Goal: Transaction & Acquisition: Purchase product/service

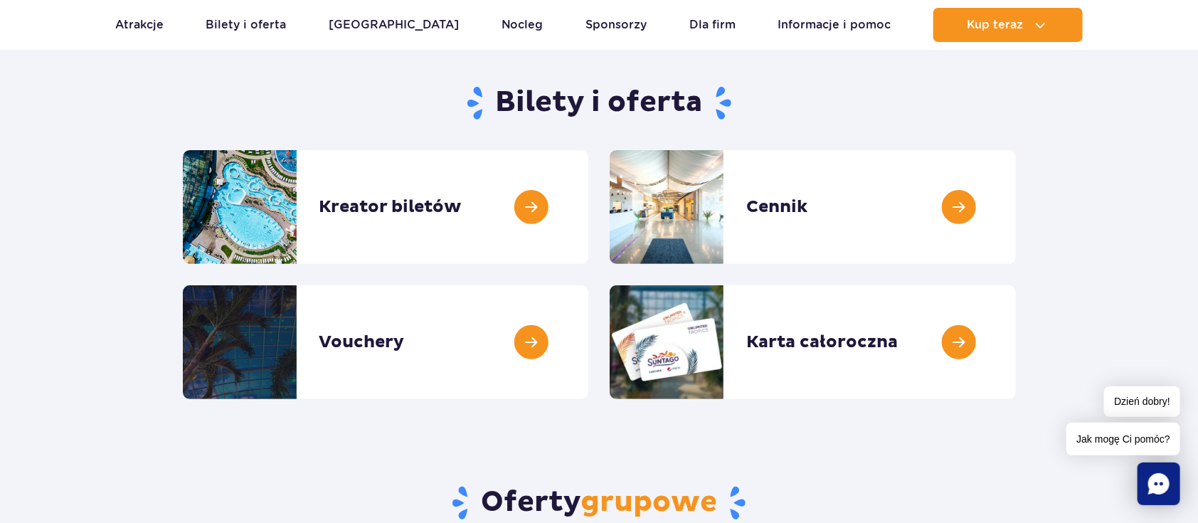
scroll to position [130, 0]
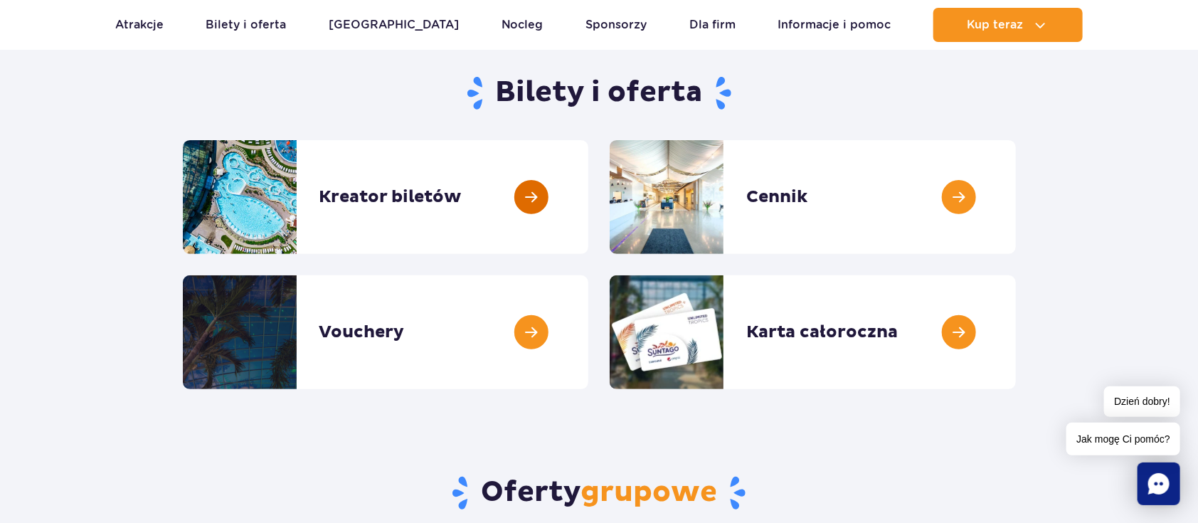
click at [588, 191] on link at bounding box center [588, 197] width 0 height 114
click at [1016, 214] on link at bounding box center [1016, 197] width 0 height 114
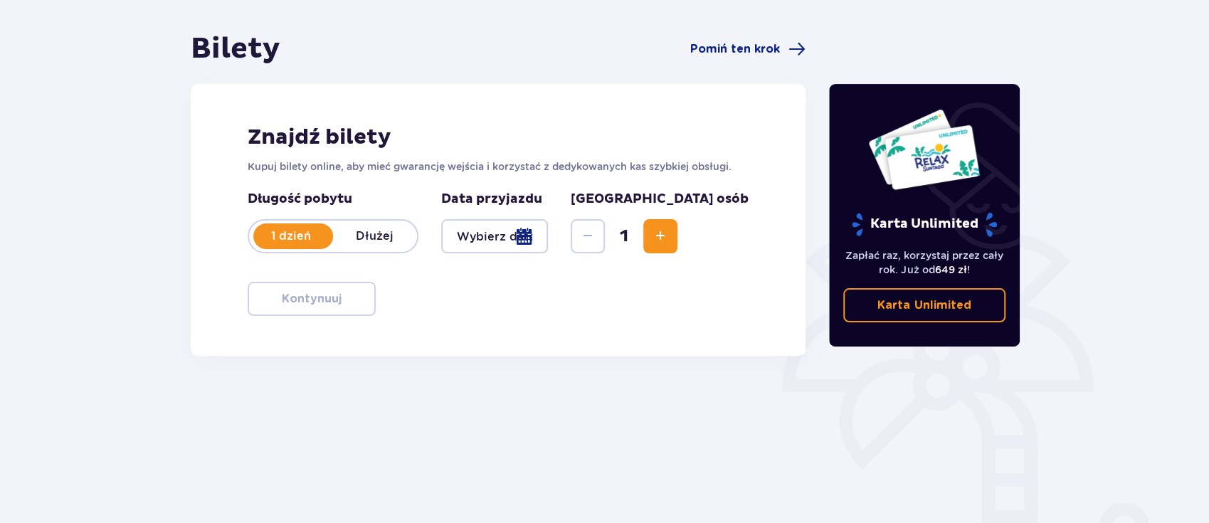
scroll to position [129, 0]
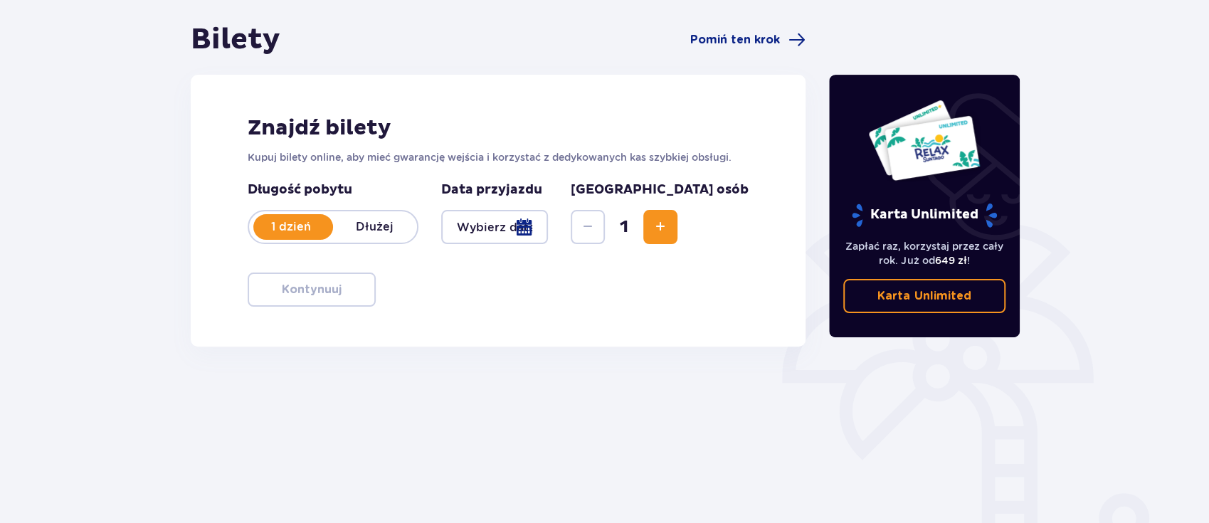
click at [549, 225] on div at bounding box center [494, 227] width 107 height 34
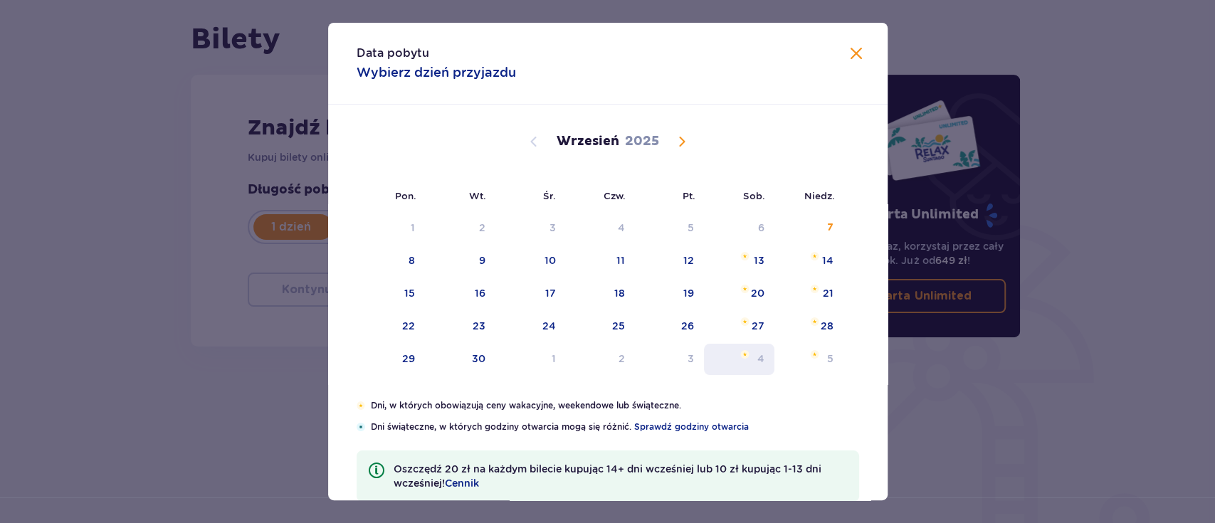
click at [754, 350] on div "4" at bounding box center [739, 359] width 70 height 31
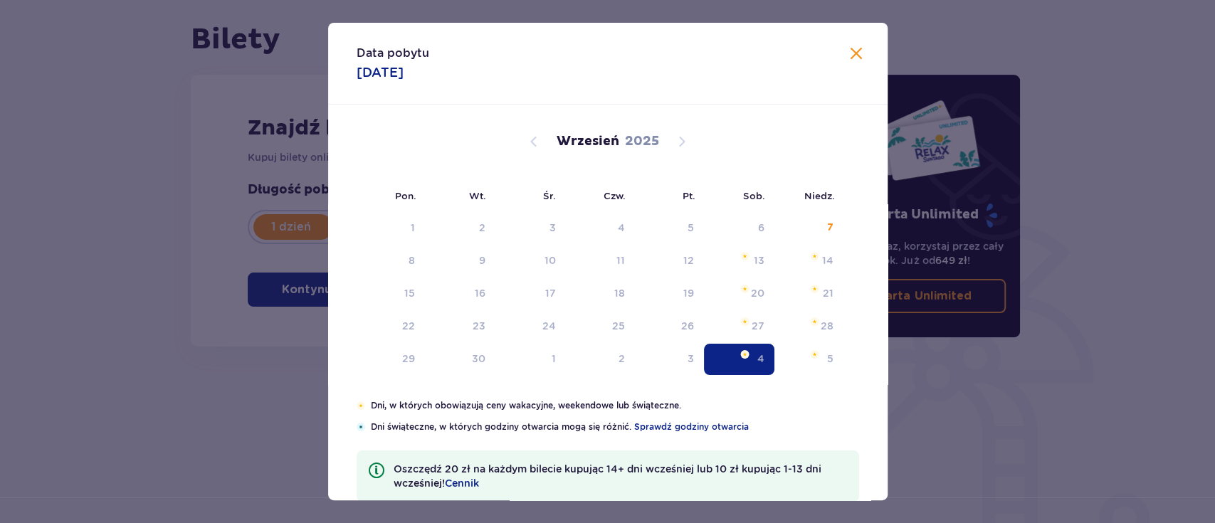
type input "04.10.25"
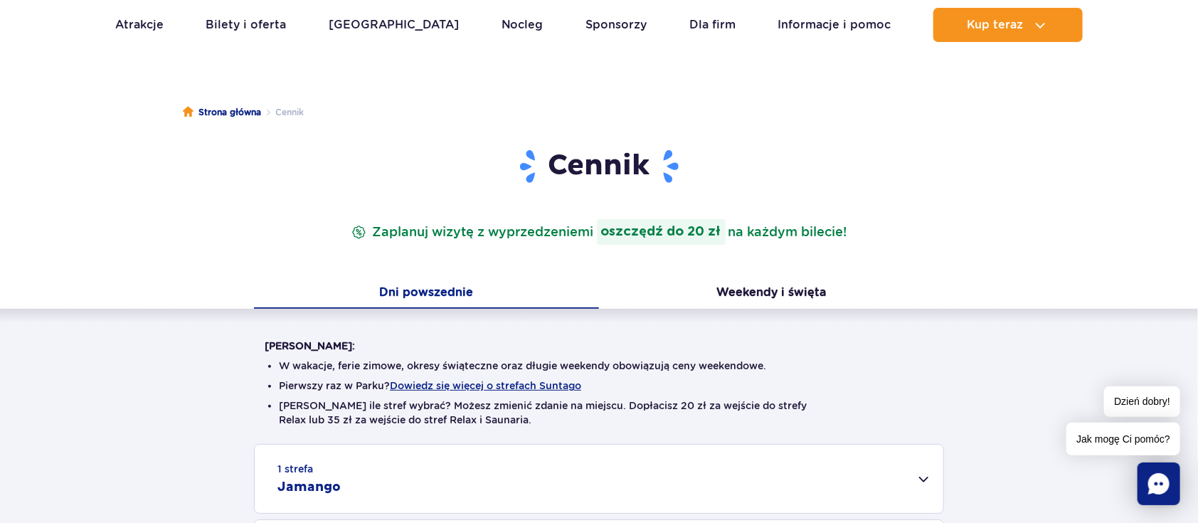
scroll to position [83, 0]
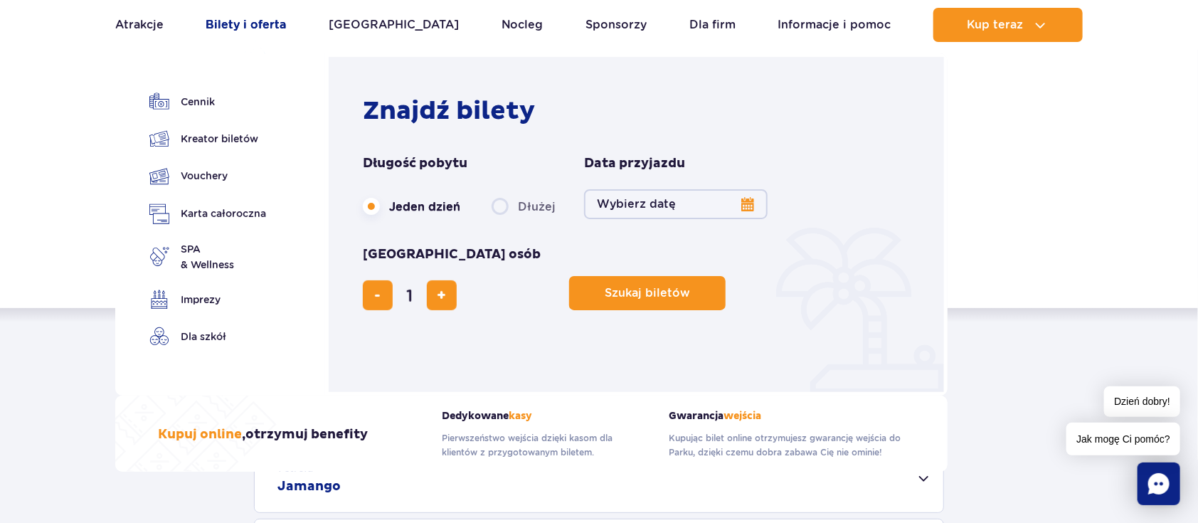
click at [250, 23] on link "Bilety i oferta" at bounding box center [246, 25] width 80 height 34
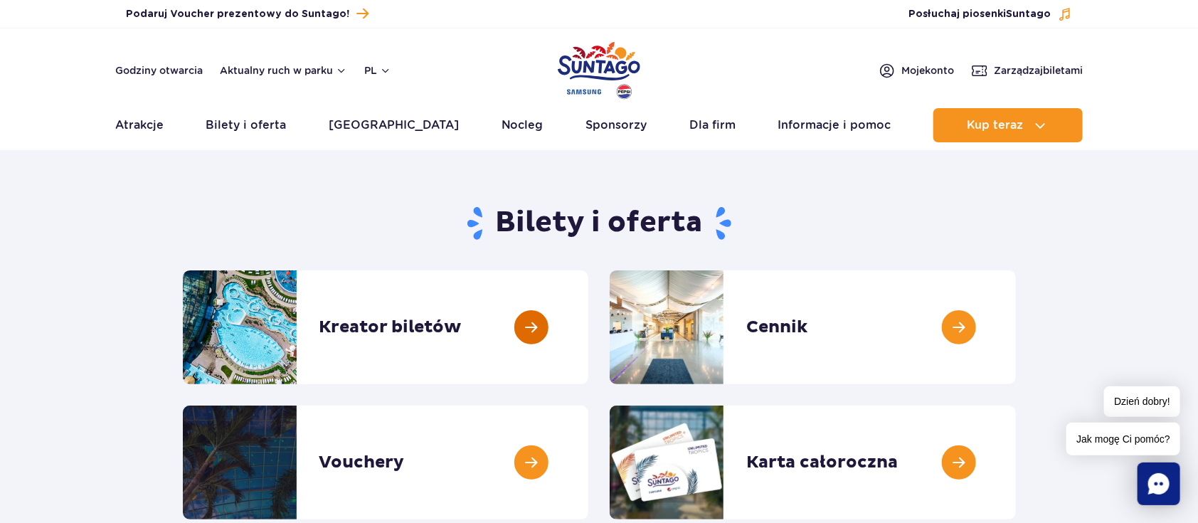
click at [588, 326] on link at bounding box center [588, 327] width 0 height 114
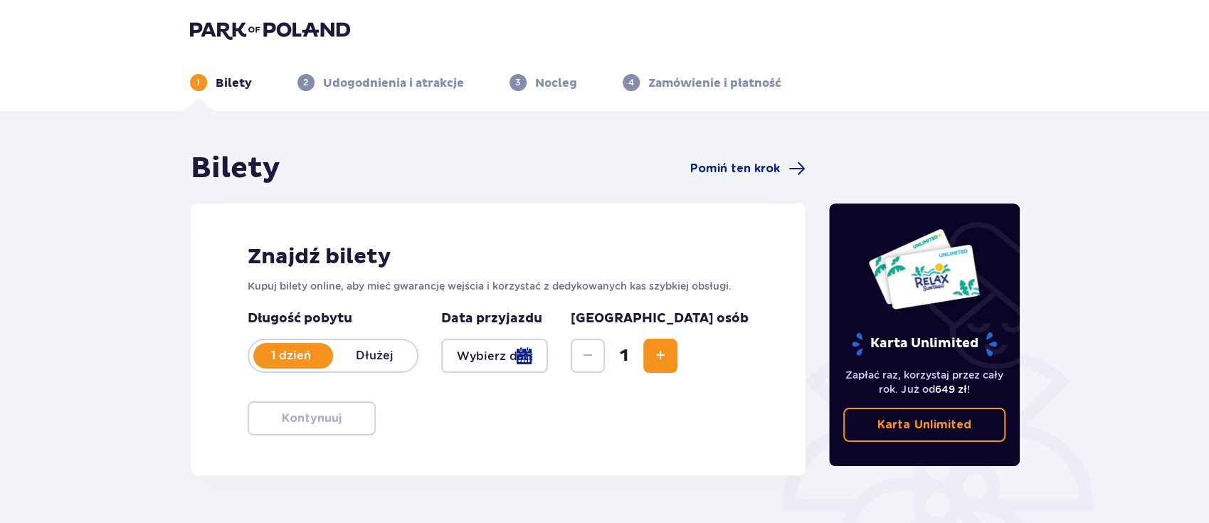
click at [549, 366] on div at bounding box center [494, 356] width 107 height 34
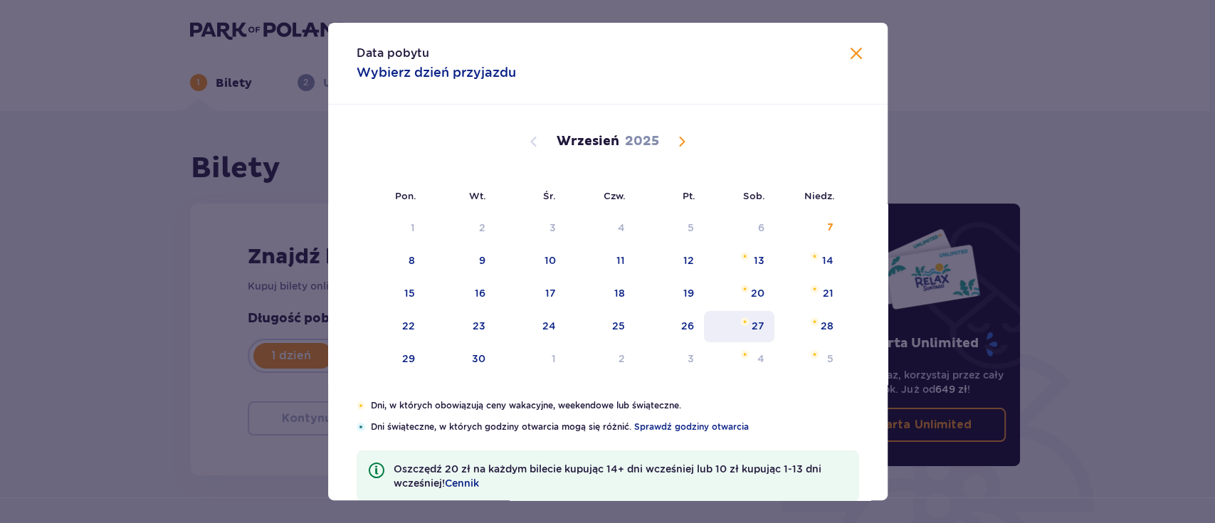
click at [761, 332] on div "27" at bounding box center [757, 326] width 13 height 14
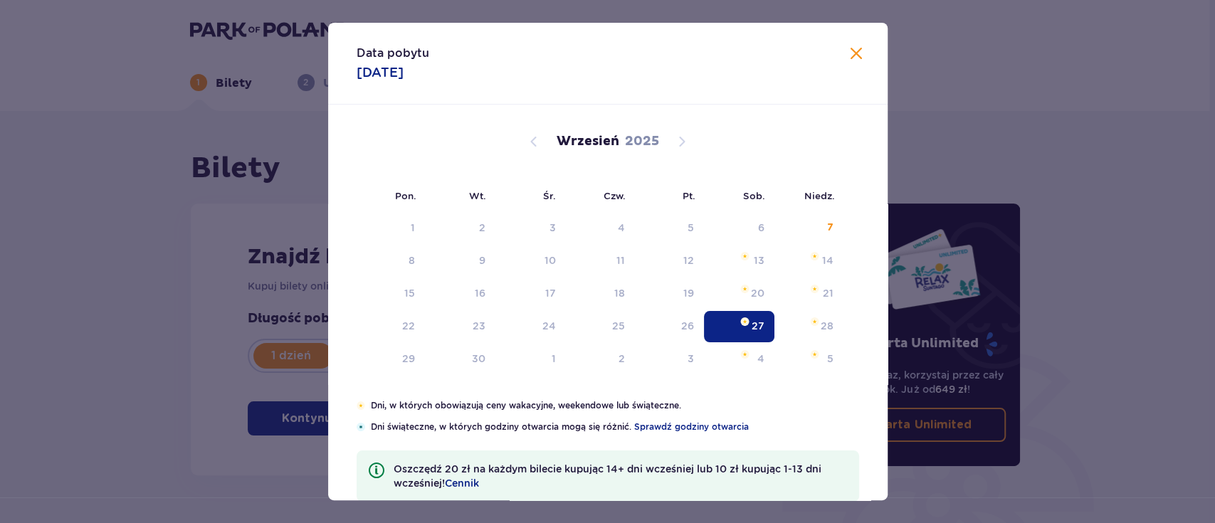
type input "27.09.25"
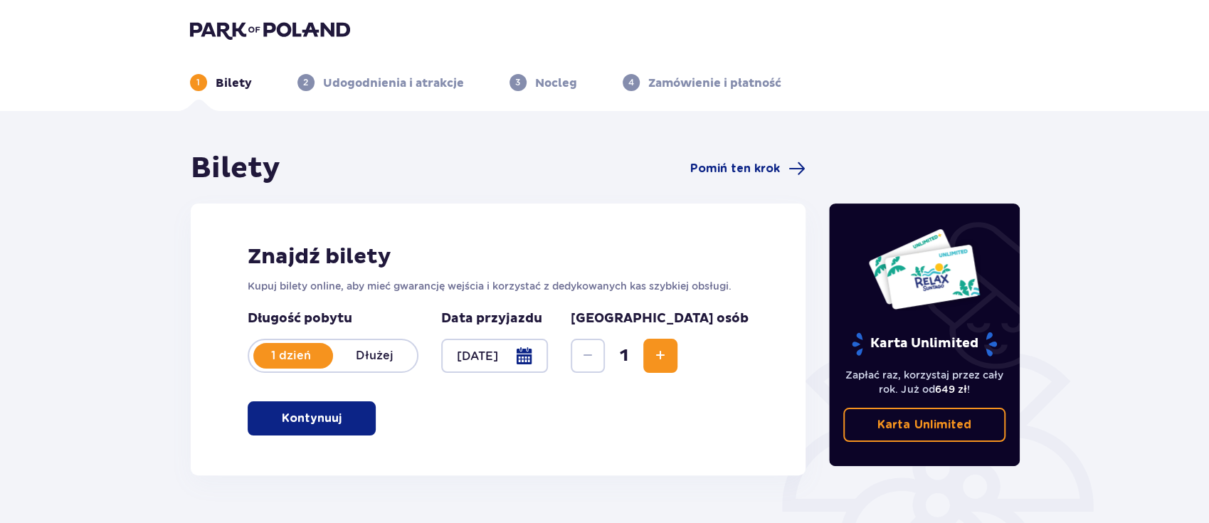
click at [340, 418] on span "button" at bounding box center [344, 418] width 17 height 17
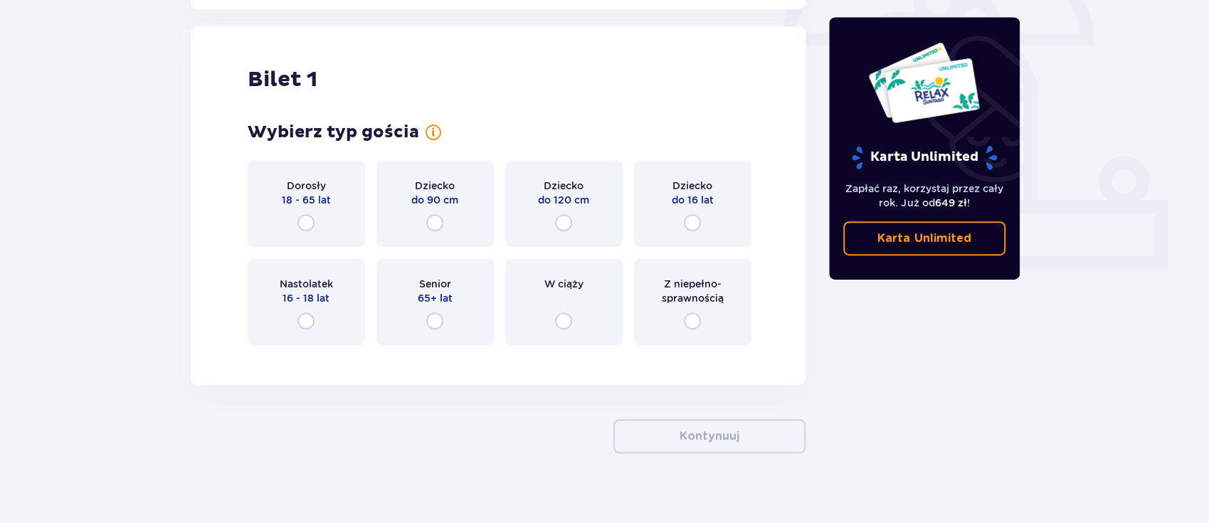
scroll to position [475, 0]
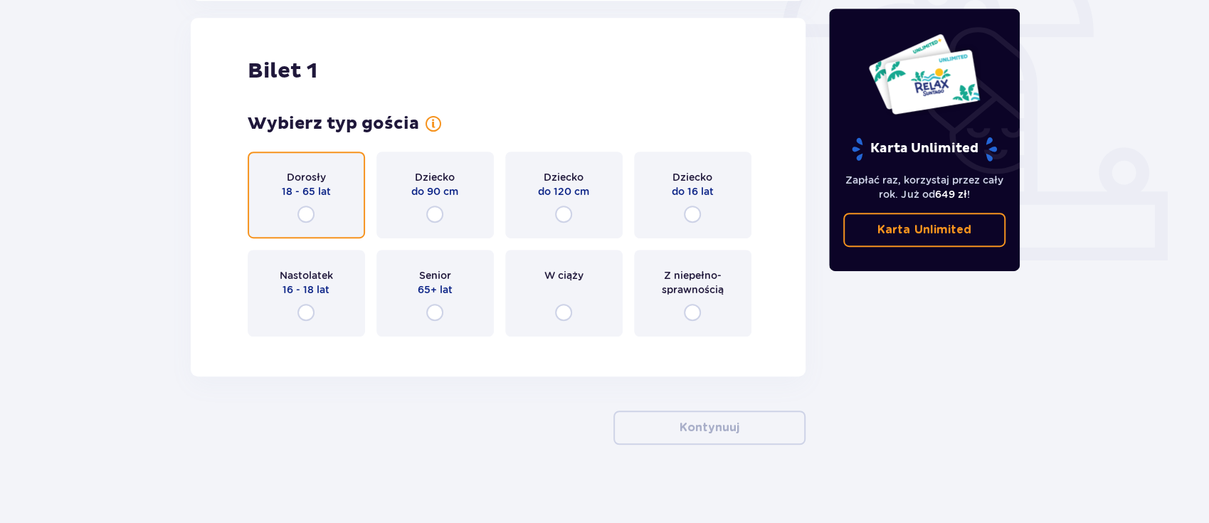
drag, startPoint x: 307, startPoint y: 222, endPoint x: 305, endPoint y: 213, distance: 9.0
click at [305, 213] on input "radio" at bounding box center [305, 214] width 17 height 17
radio input "true"
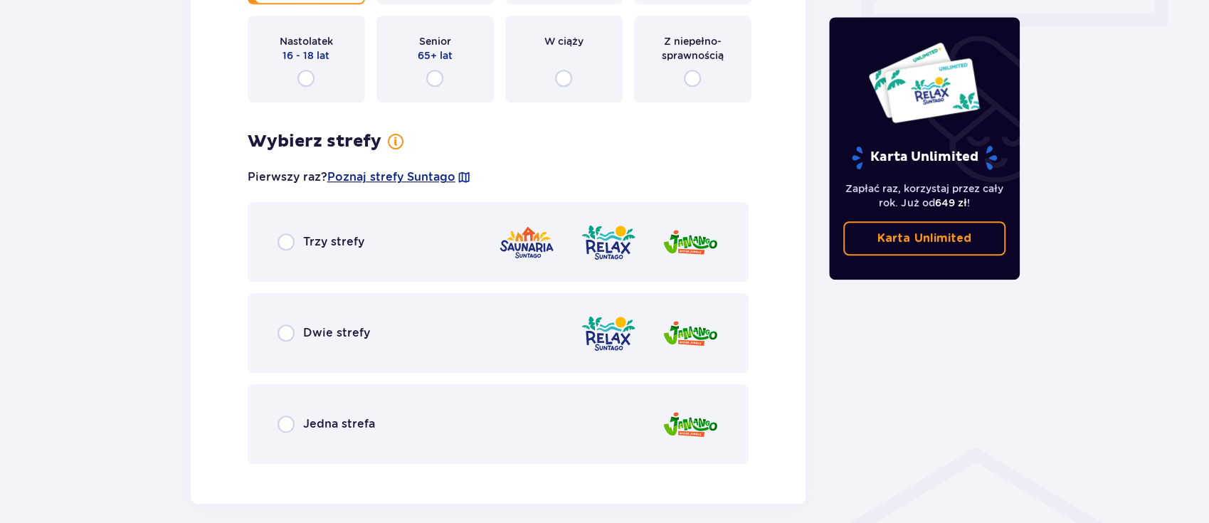
click at [305, 213] on div "Wybierz typ gościa Dorosły 18 - 65 lat Dziecko do 90 cm Dziecko do 120 cm Dziec…" at bounding box center [499, 171] width 502 height 585
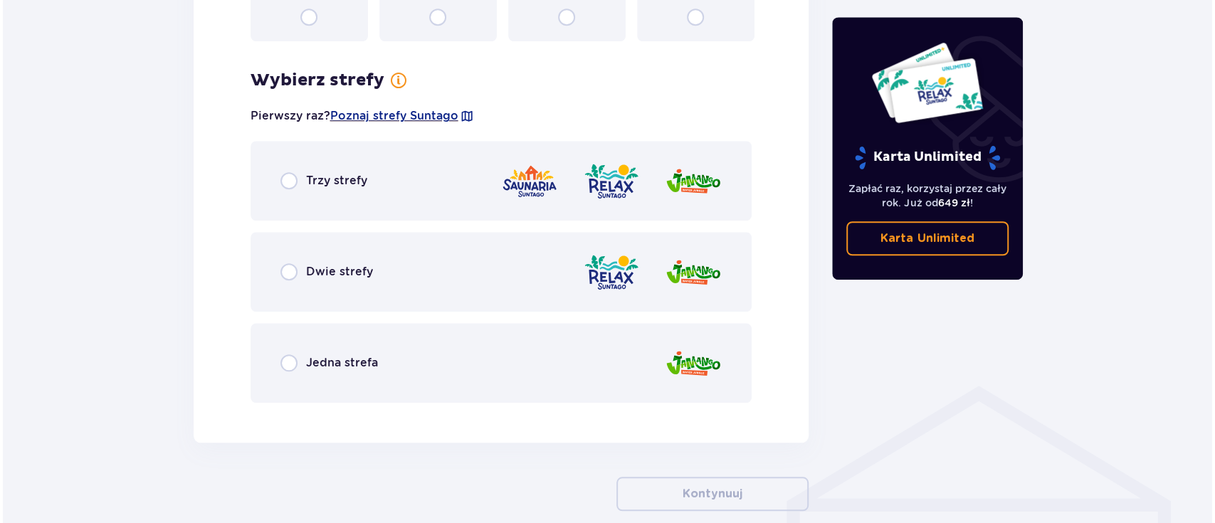
scroll to position [771, 0]
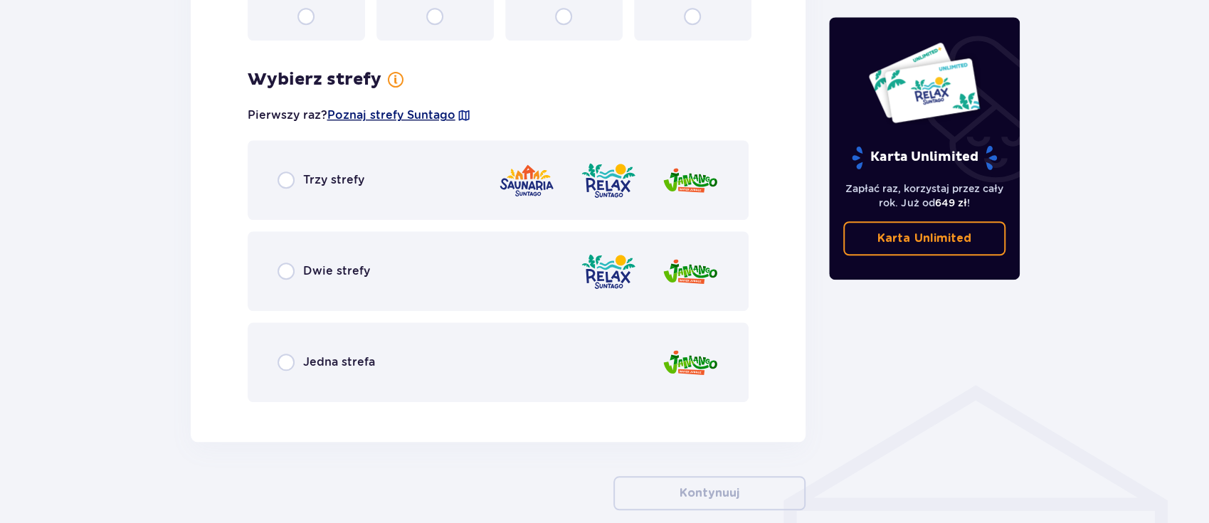
click at [431, 117] on span "Poznaj strefy Suntago" at bounding box center [391, 115] width 128 height 16
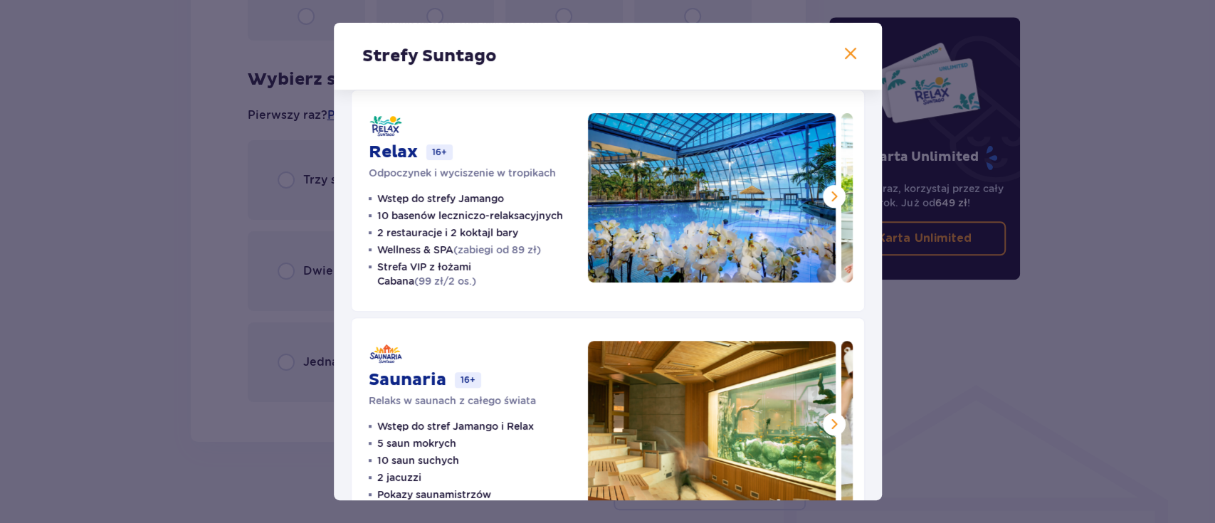
scroll to position [245, 0]
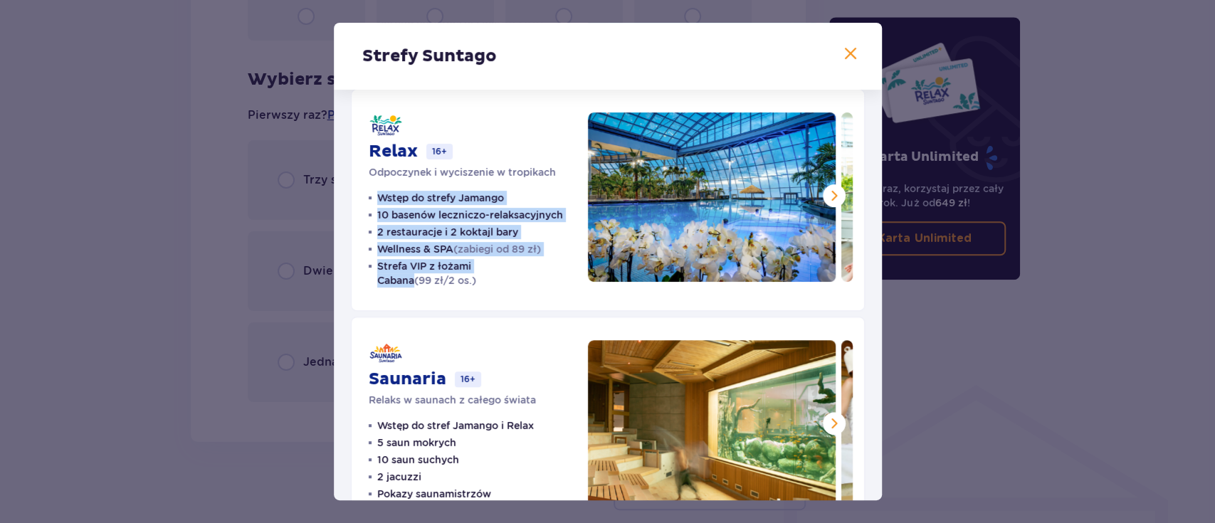
drag, startPoint x: 379, startPoint y: 197, endPoint x: 556, endPoint y: 252, distance: 185.5
click at [556, 252] on ul "Wstęp do strefy Jamango 10 basenów leczniczo-relaksacyjnych 2 restauracje i 2 k…" at bounding box center [470, 239] width 202 height 97
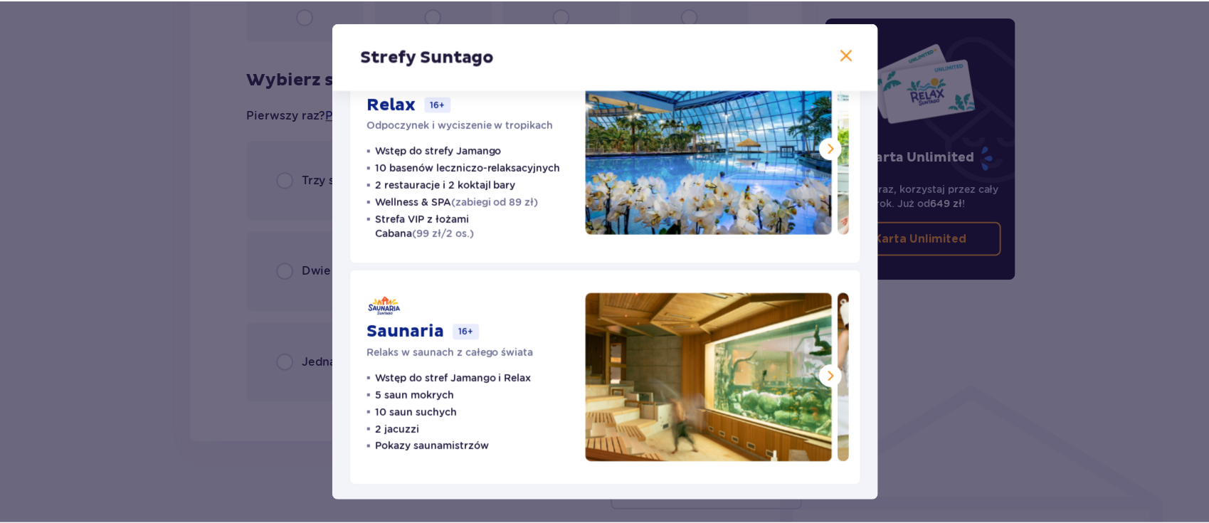
scroll to position [295, 0]
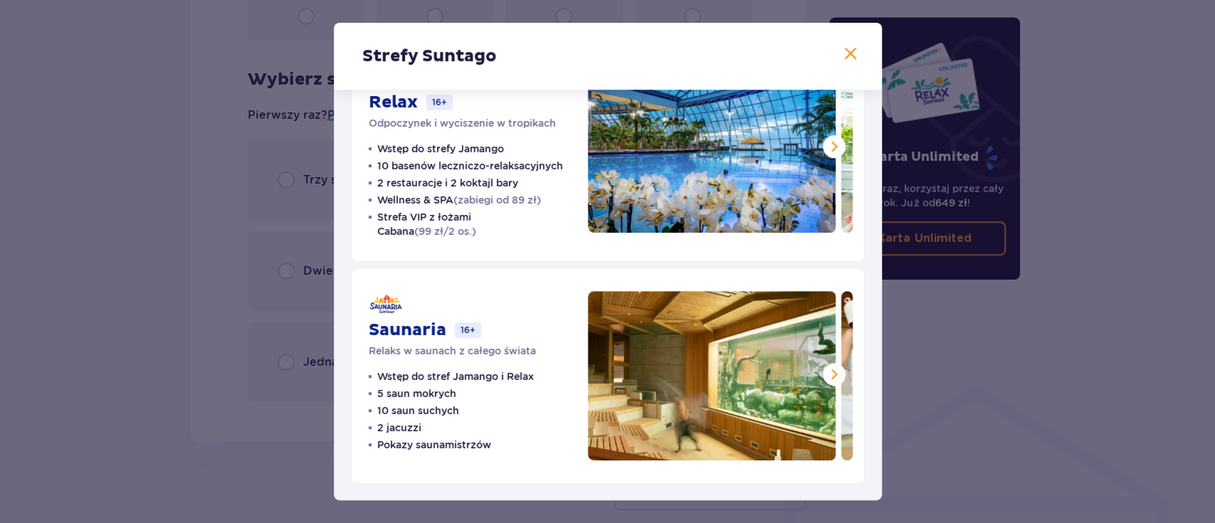
click at [844, 54] on span at bounding box center [850, 54] width 17 height 17
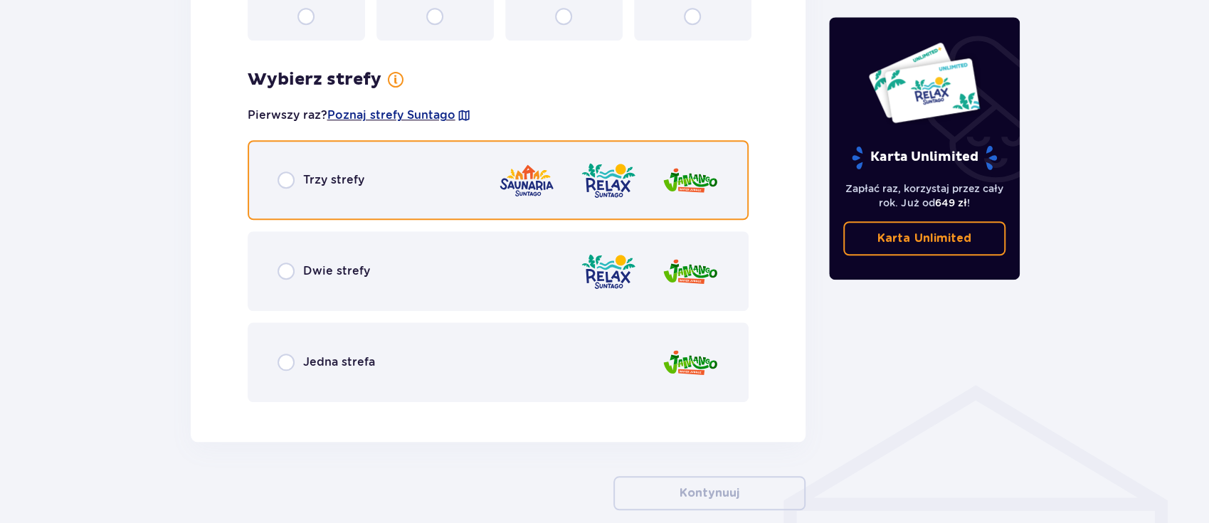
click at [280, 184] on input "radio" at bounding box center [286, 179] width 17 height 17
radio input "true"
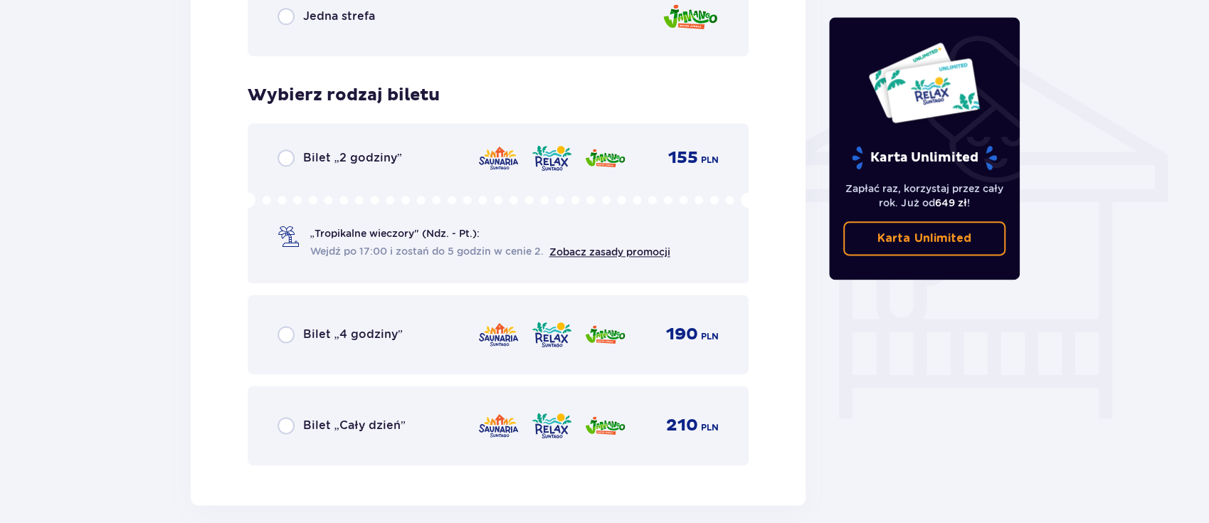
scroll to position [1121, 0]
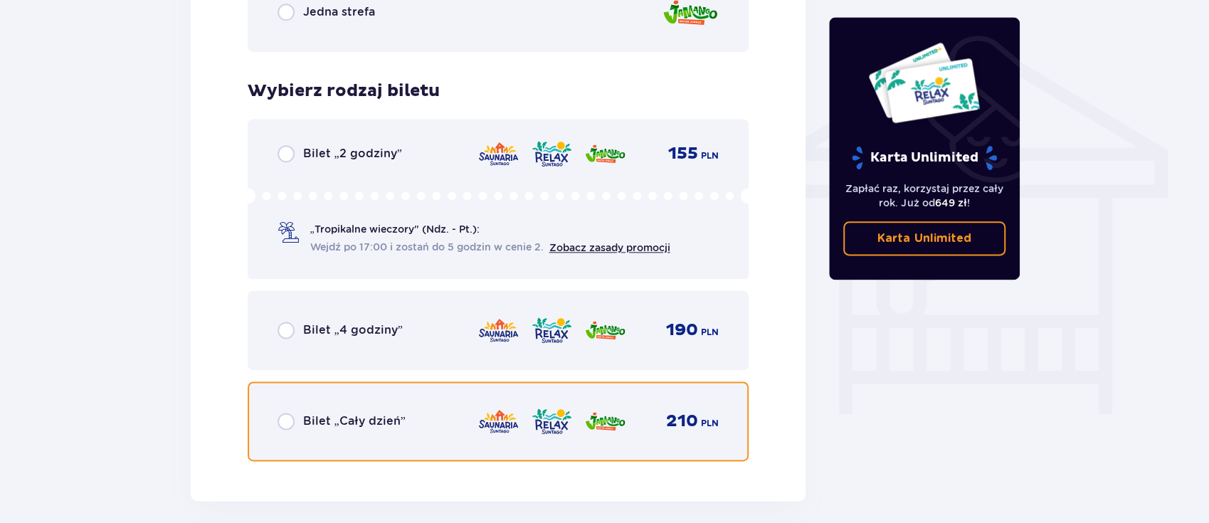
click at [288, 419] on input "radio" at bounding box center [286, 421] width 17 height 17
radio input "true"
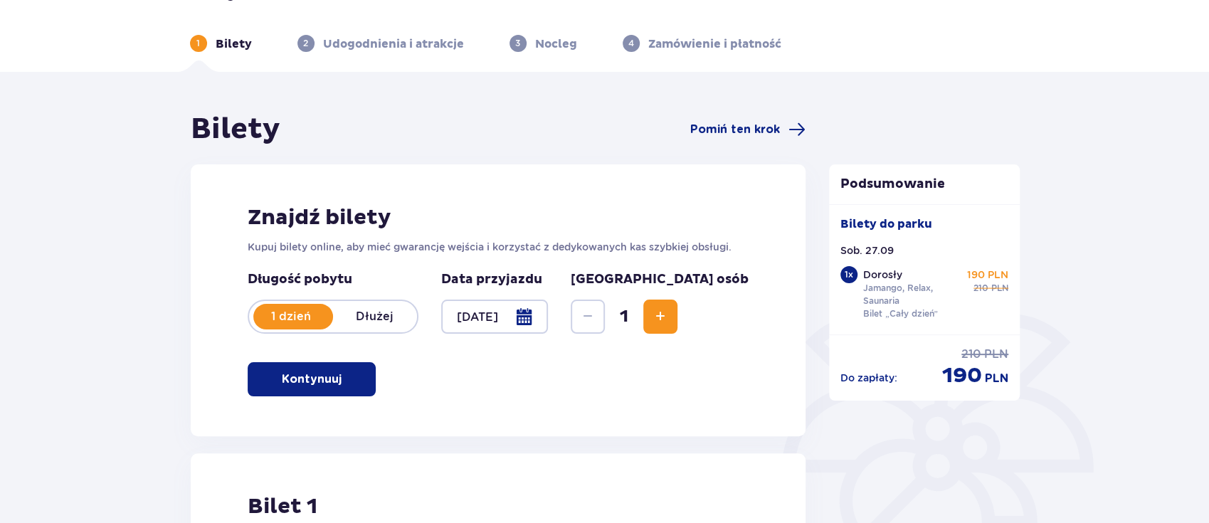
scroll to position [0, 0]
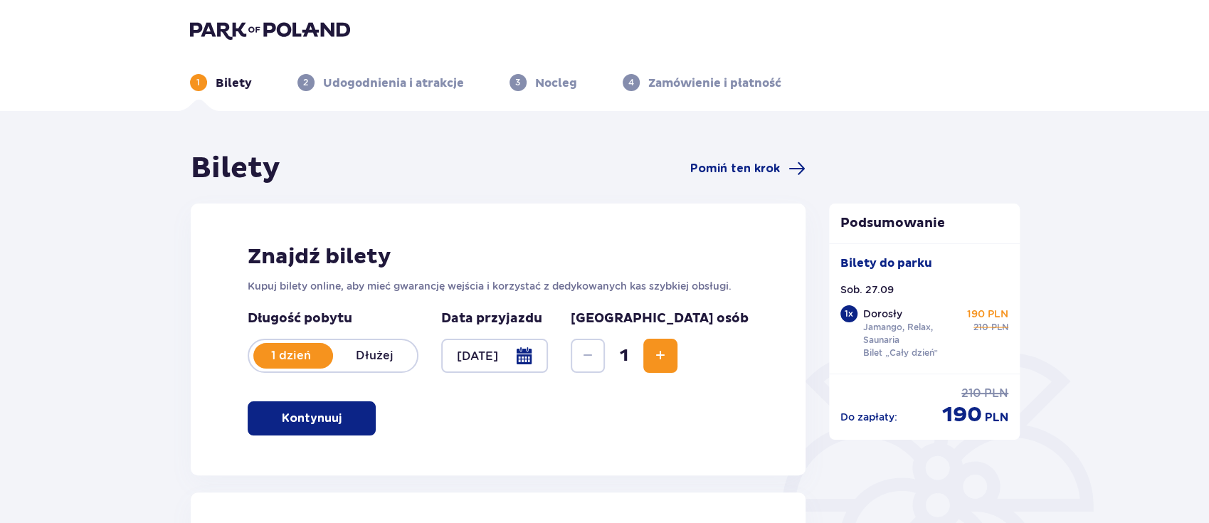
click at [308, 26] on img at bounding box center [270, 30] width 160 height 20
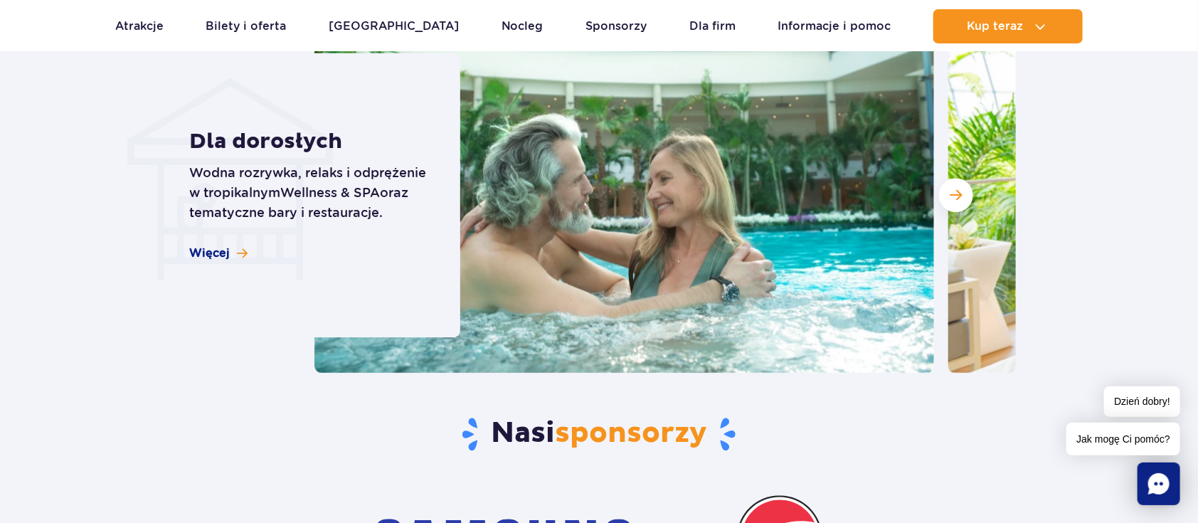
scroll to position [4074, 0]
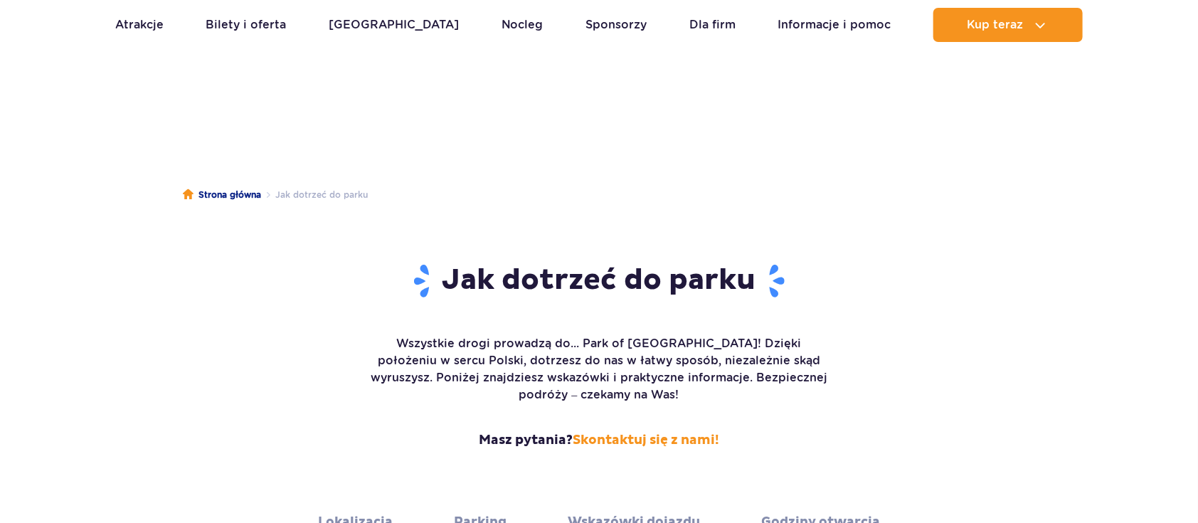
scroll to position [125, 0]
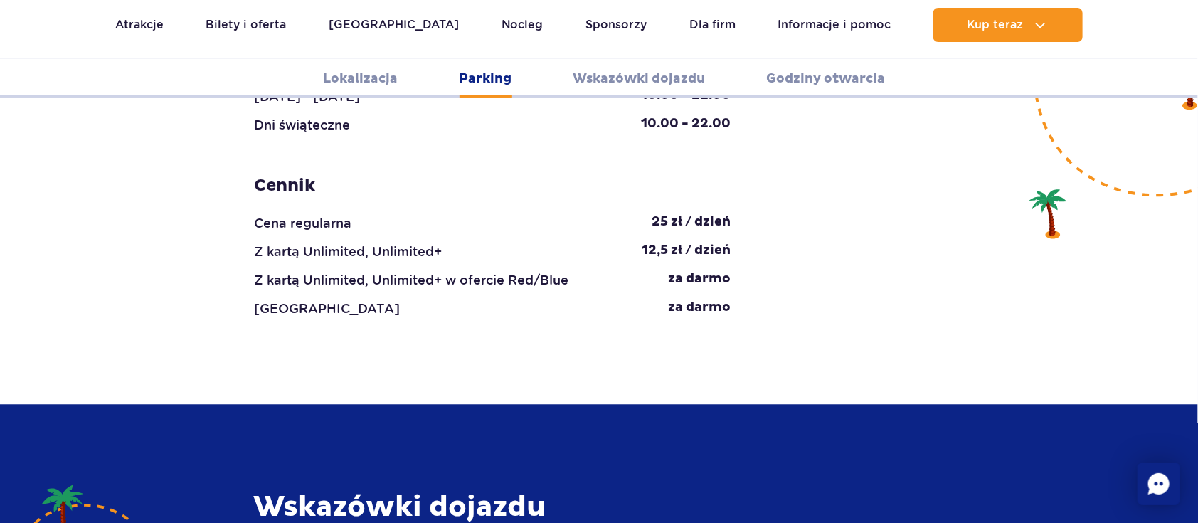
scroll to position [1567, 0]
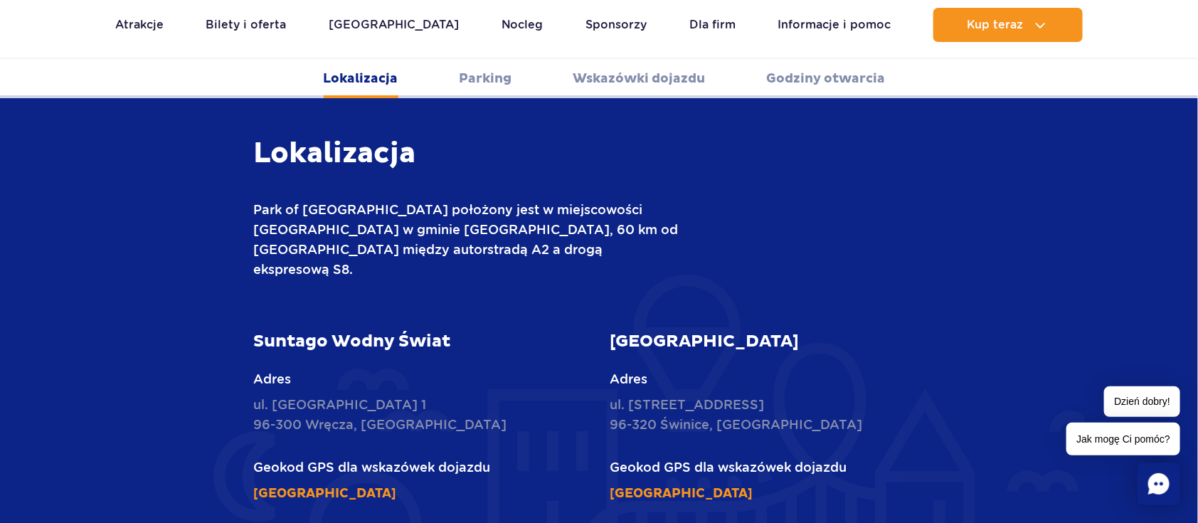
scroll to position [496, 0]
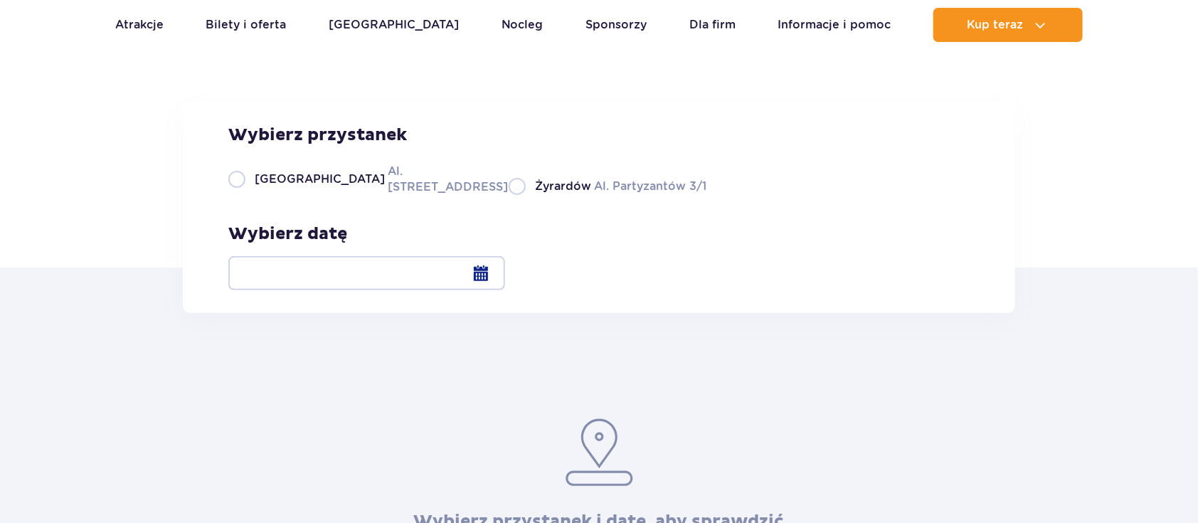
scroll to position [172, 0]
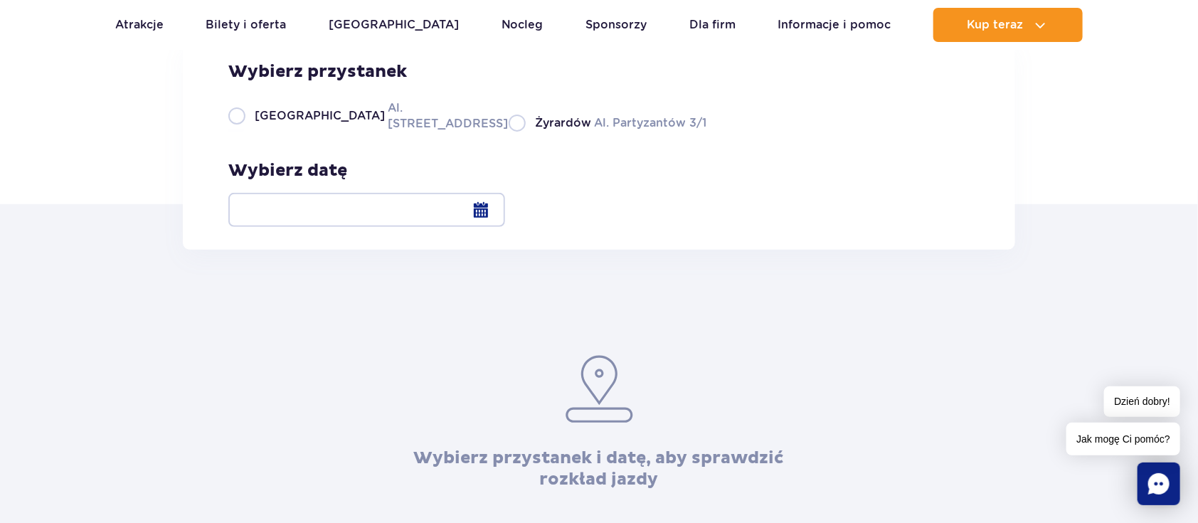
click at [245, 132] on label "Warszawa Al. [STREET_ADDRESS]" at bounding box center [359, 116] width 263 height 32
click at [244, 132] on input "Warszawa Al. [STREET_ADDRESS]" at bounding box center [236, 130] width 16 height 3
radio input "true"
click at [505, 205] on div at bounding box center [366, 210] width 277 height 34
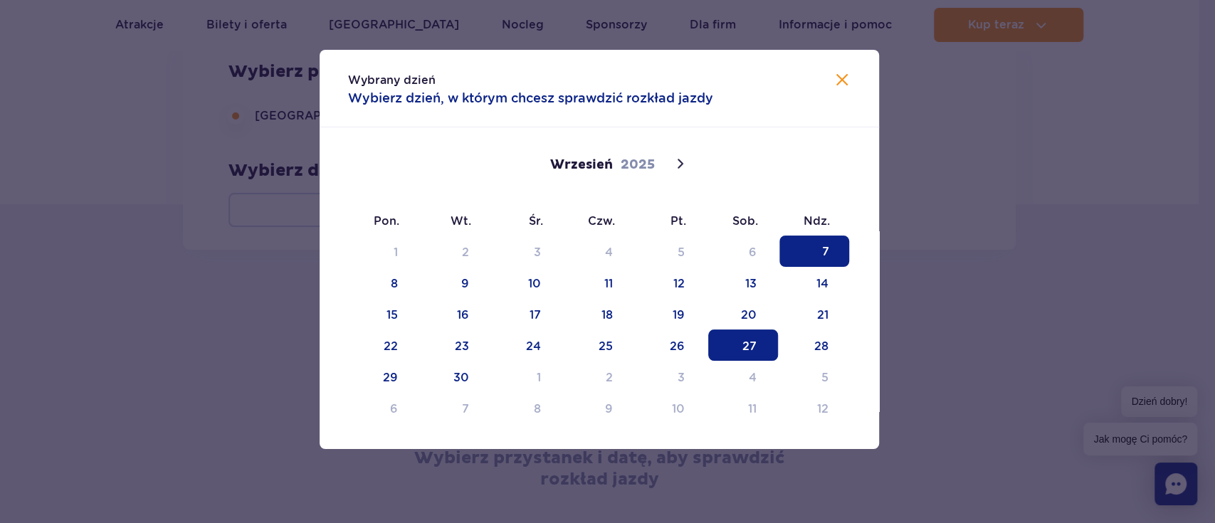
click at [737, 339] on span "27" at bounding box center [743, 344] width 70 height 31
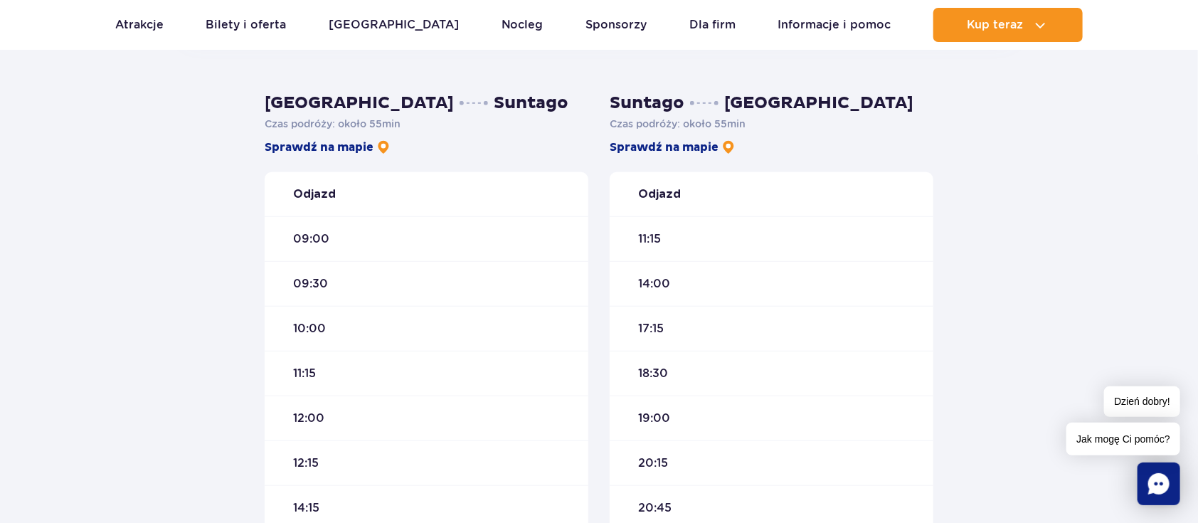
scroll to position [383, 0]
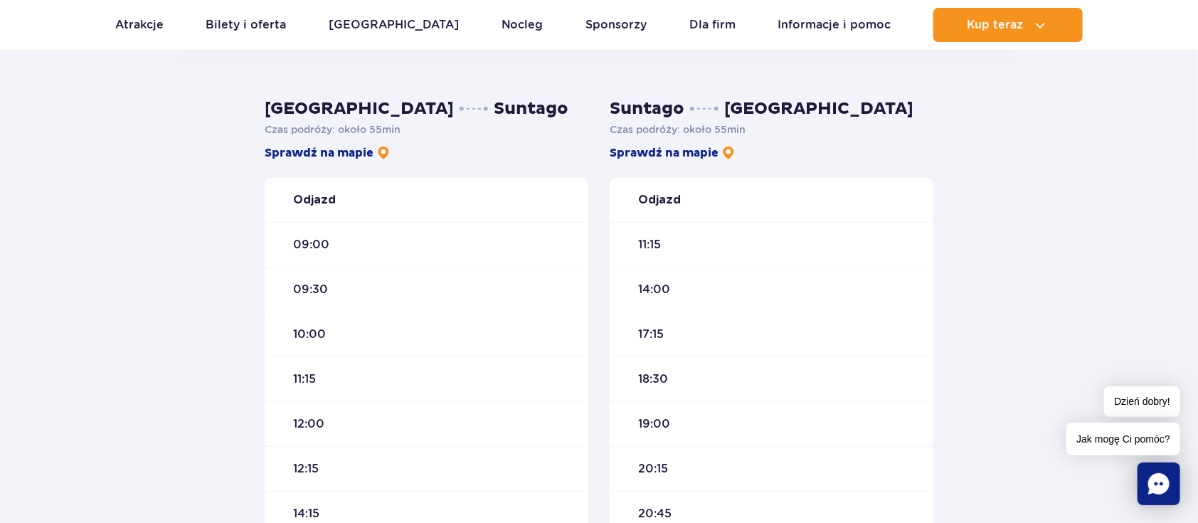
click at [423, 341] on div "10:00" at bounding box center [427, 334] width 324 height 45
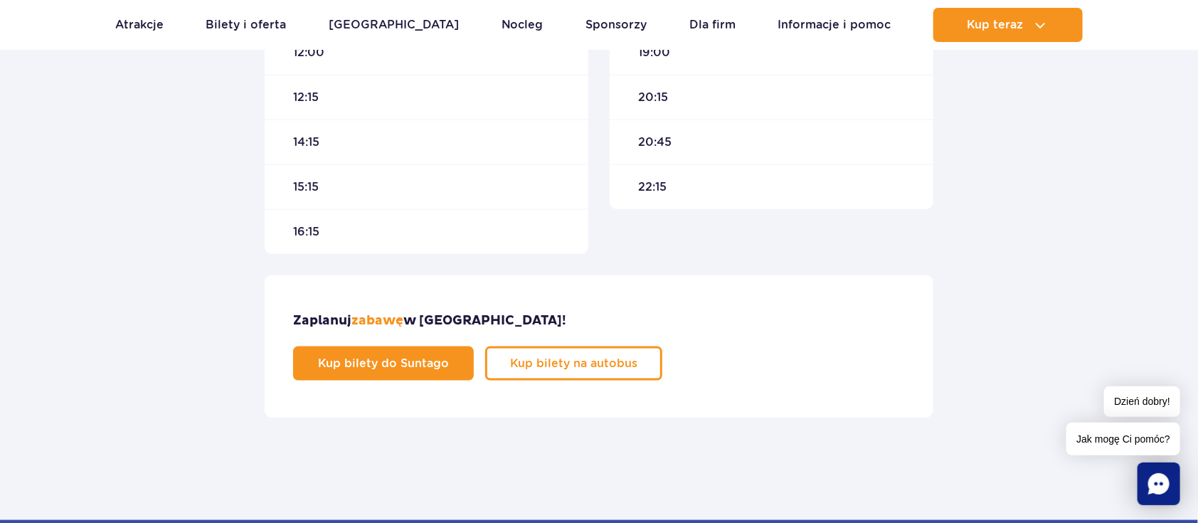
scroll to position [755, 0]
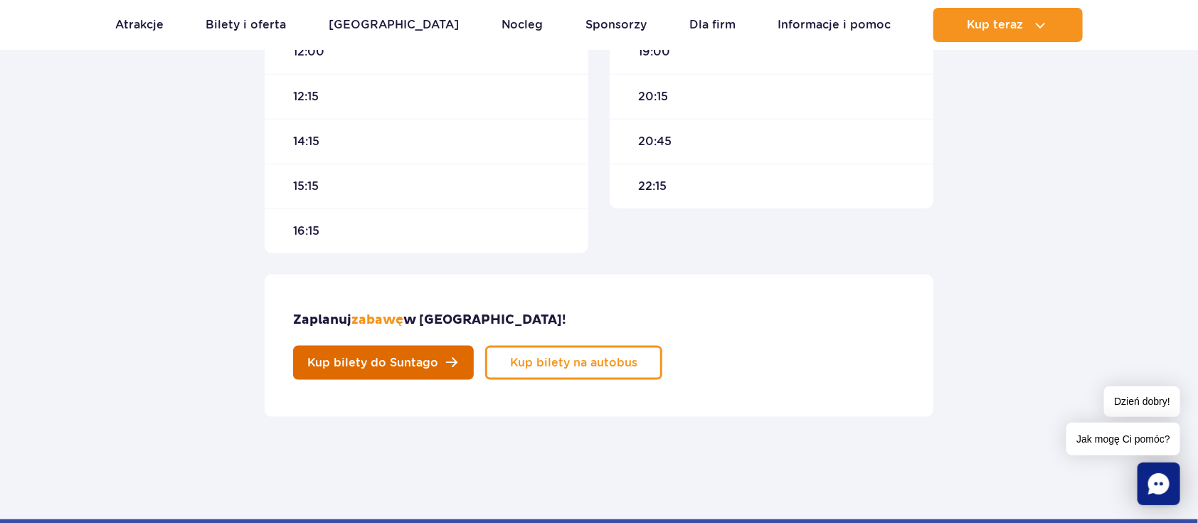
click at [438, 357] on span "Kup bilety do Suntago" at bounding box center [372, 362] width 131 height 11
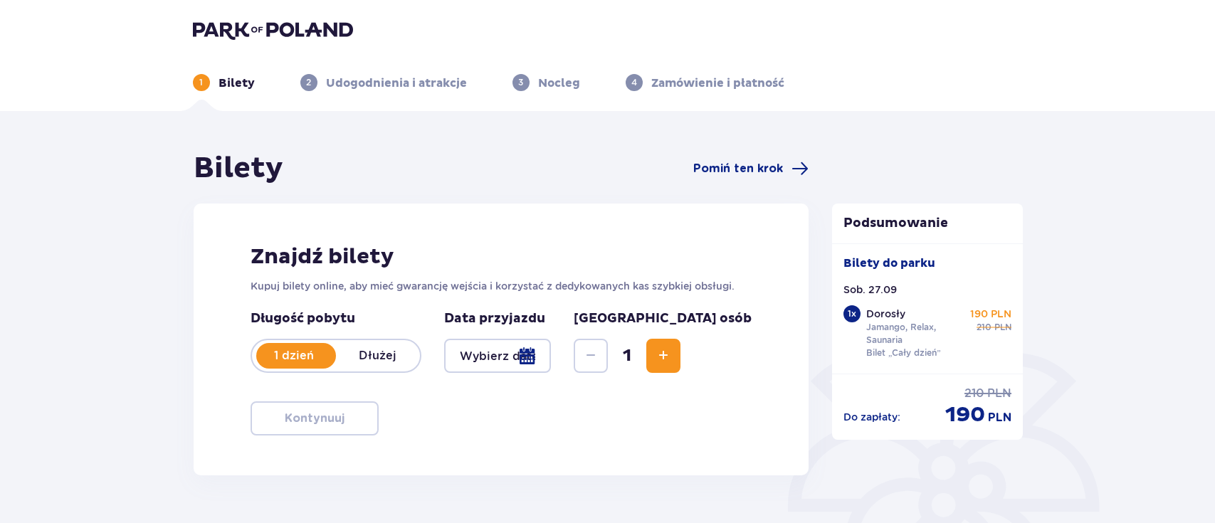
type input "[DATE]"
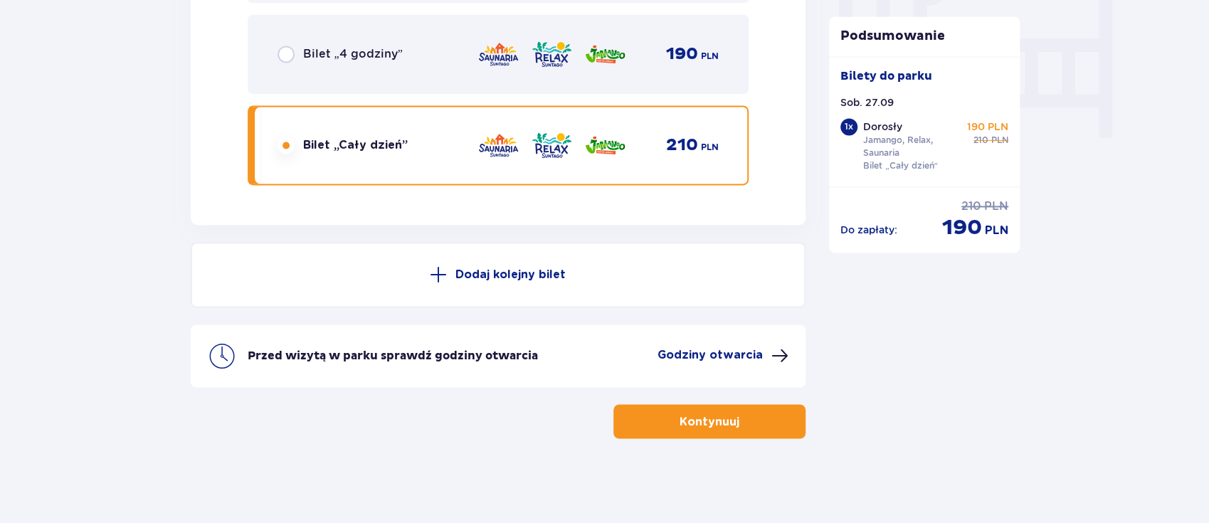
scroll to position [1396, 0]
drag, startPoint x: 867, startPoint y: 133, endPoint x: 927, endPoint y: 161, distance: 65.9
click at [927, 161] on div "Dorosły Jamango, Relax, Saunaria Bilet „Cały dzień”" at bounding box center [912, 146] width 98 height 53
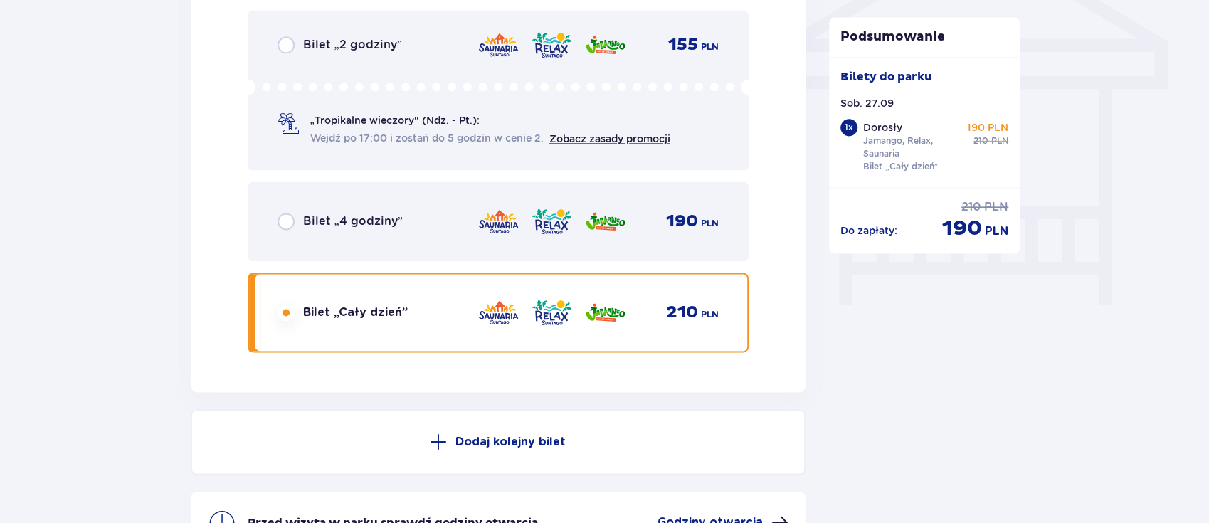
scroll to position [1397, 0]
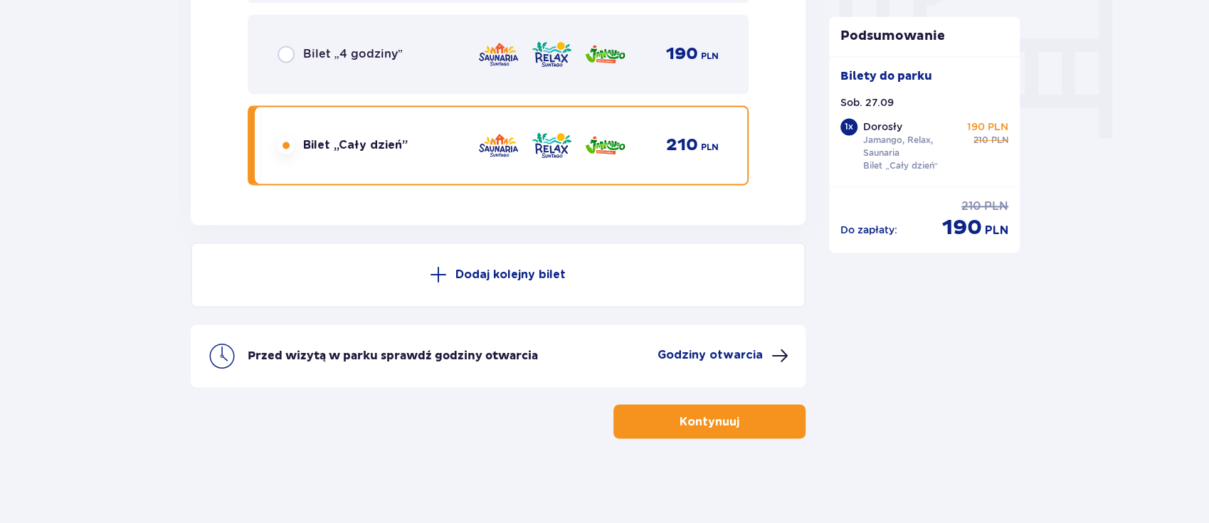
click at [723, 426] on p "Kontynuuj" at bounding box center [710, 421] width 60 height 16
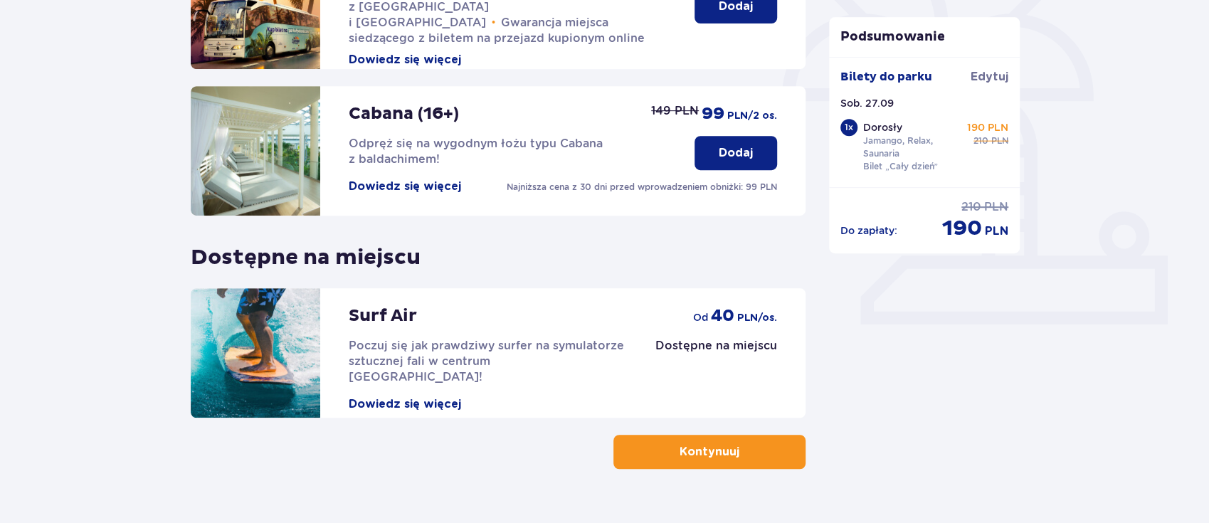
scroll to position [442, 0]
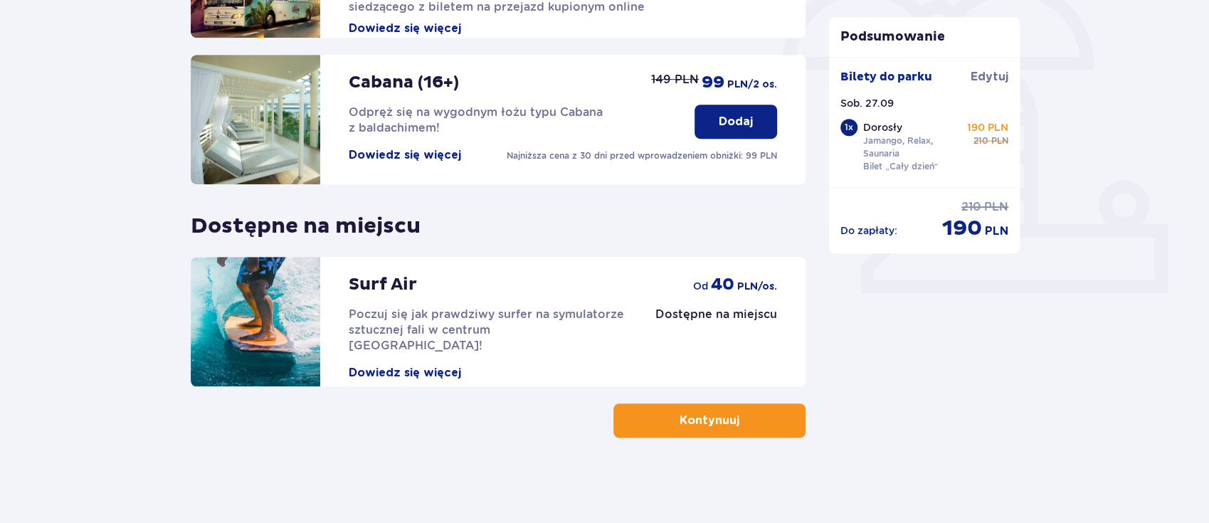
click at [681, 427] on p "Kontynuuj" at bounding box center [710, 421] width 60 height 16
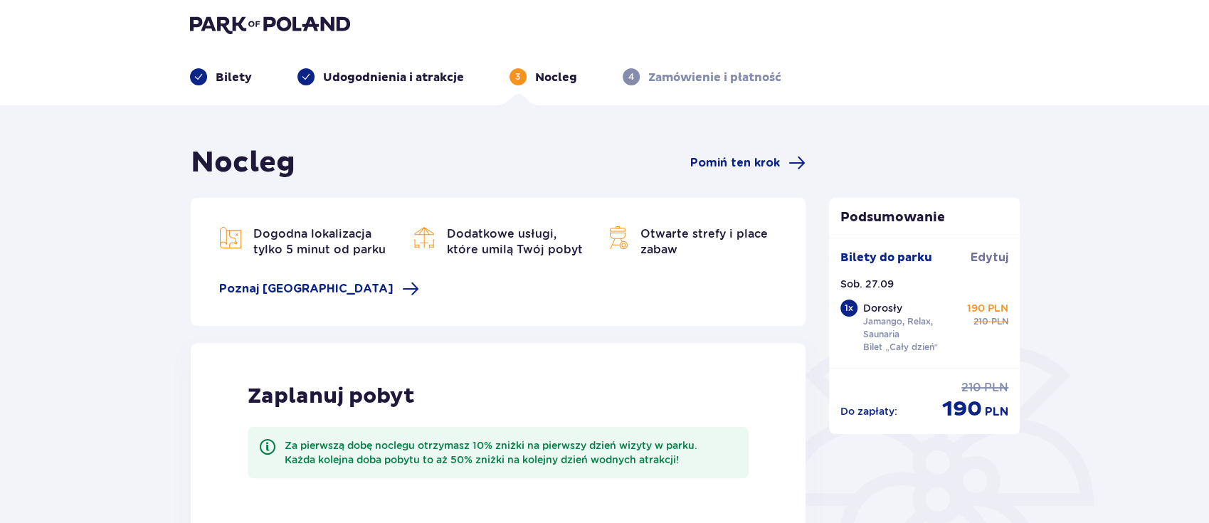
scroll to position [5, 0]
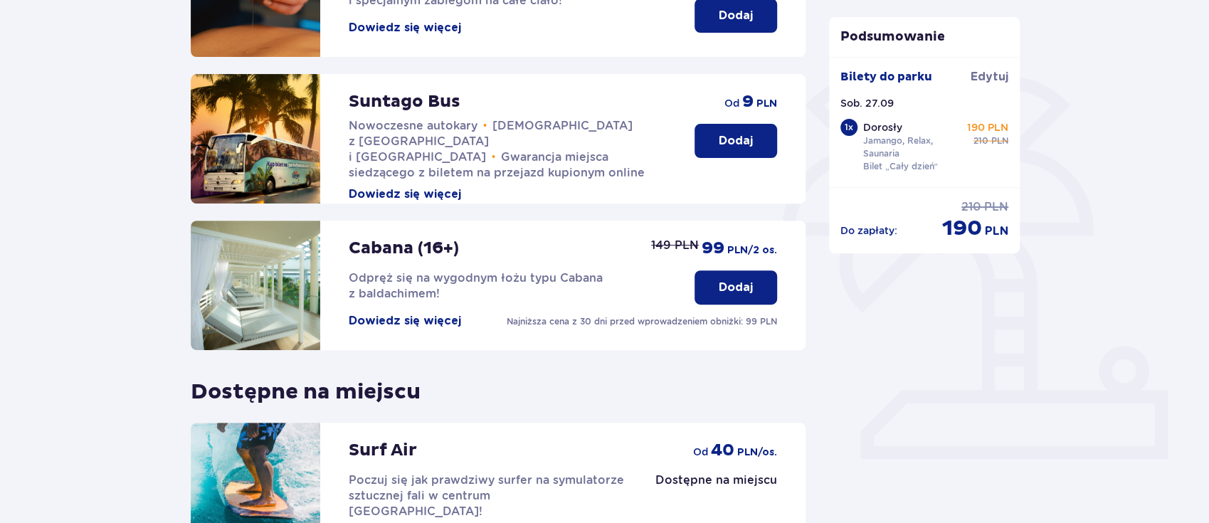
scroll to position [442, 0]
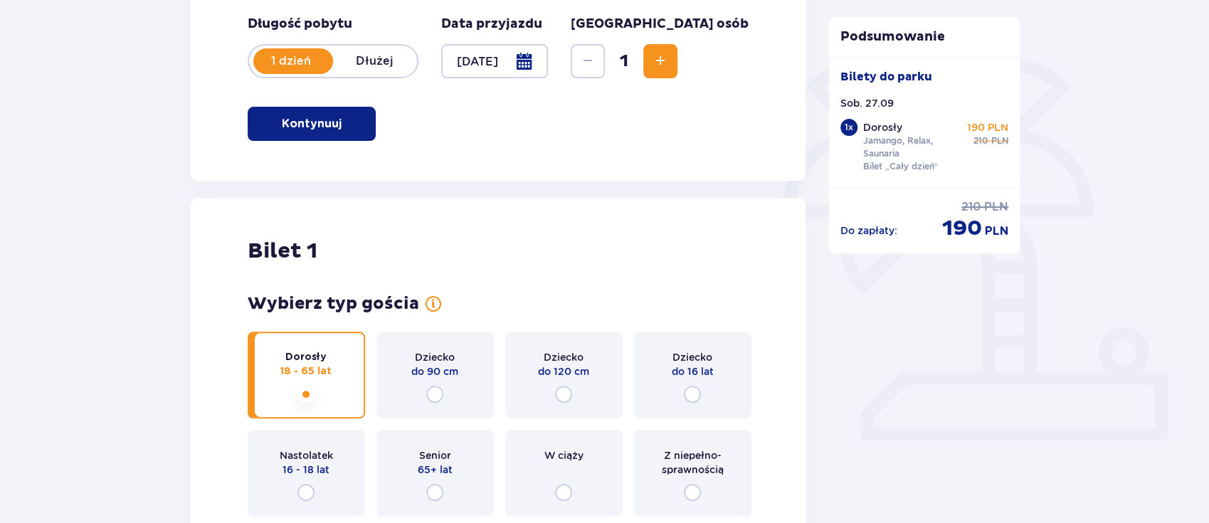
scroll to position [292, 0]
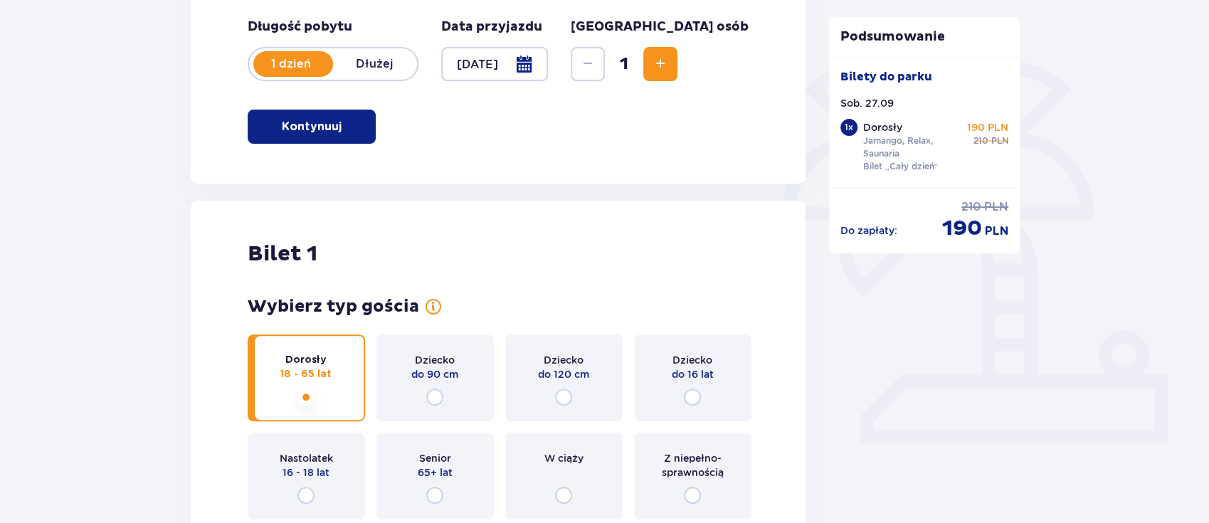
click at [669, 71] on span "Increase" at bounding box center [660, 64] width 17 height 17
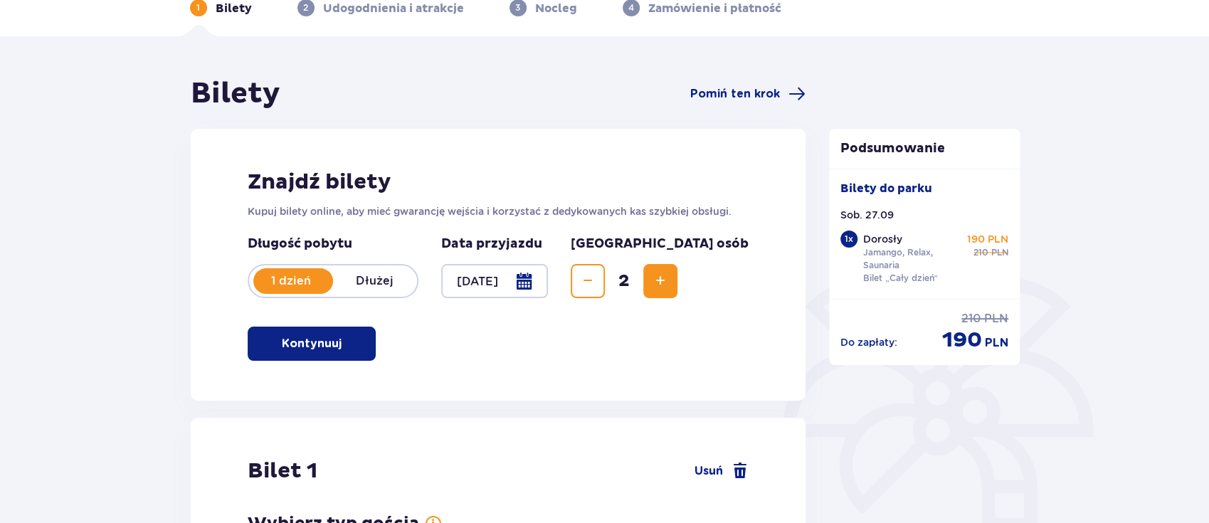
scroll to position [0, 0]
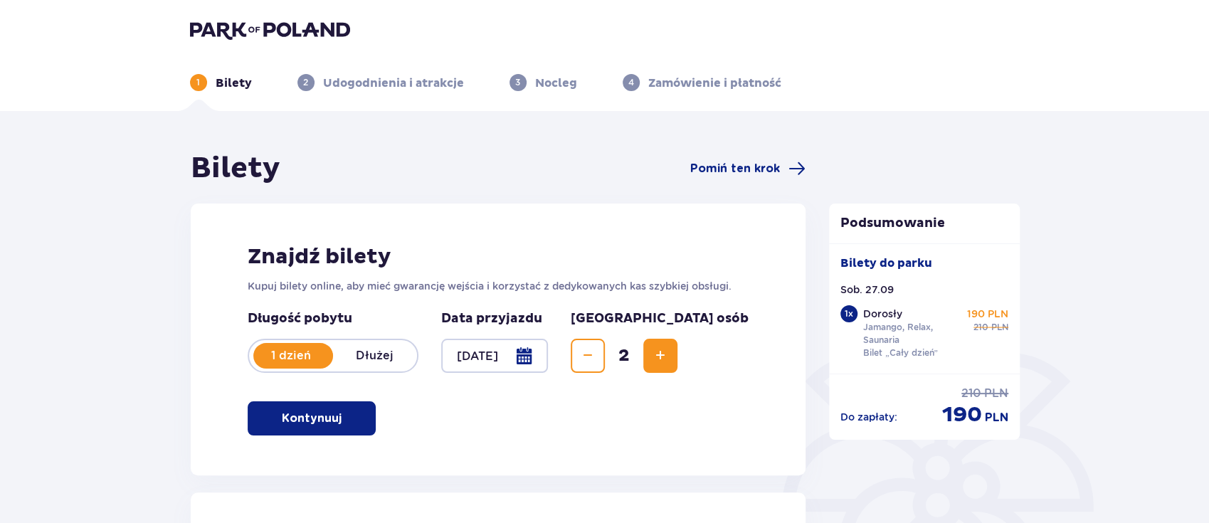
click at [669, 352] on span "Increase" at bounding box center [660, 355] width 17 height 17
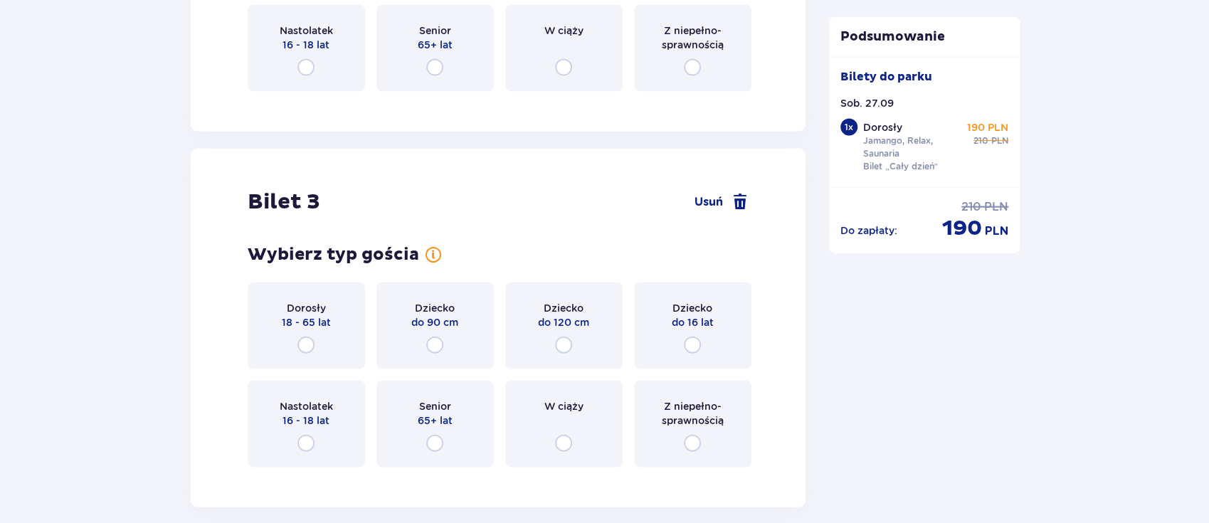
scroll to position [2174, 0]
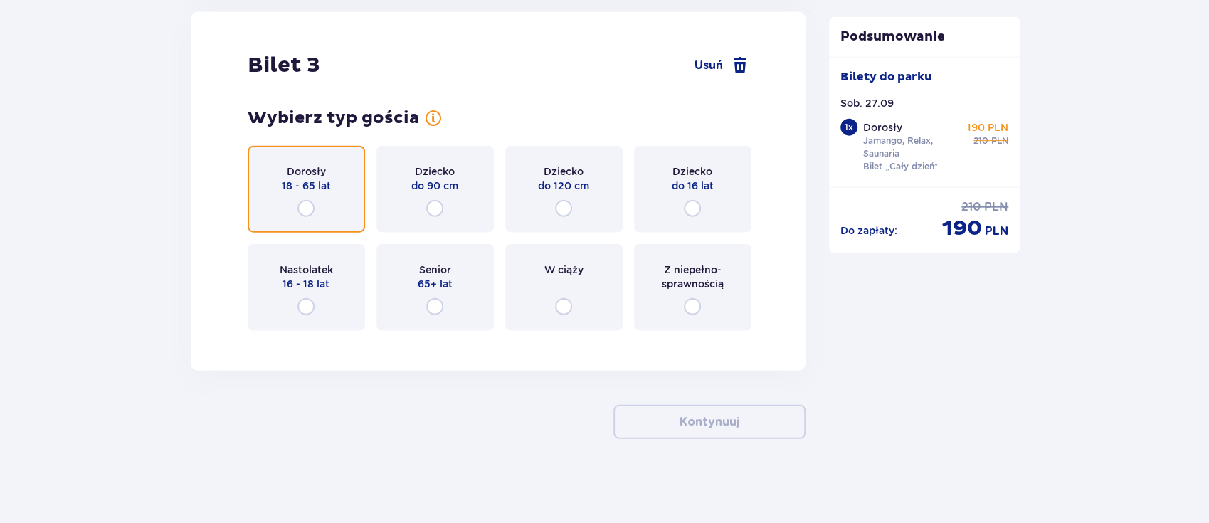
click at [313, 210] on input "radio" at bounding box center [305, 208] width 17 height 17
radio input "true"
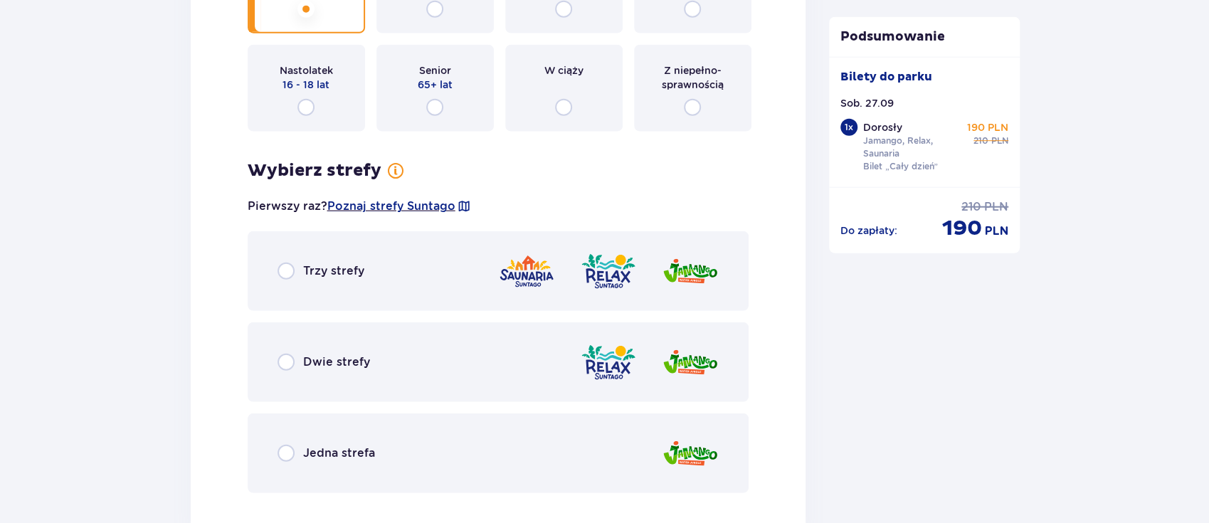
scroll to position [2375, 0]
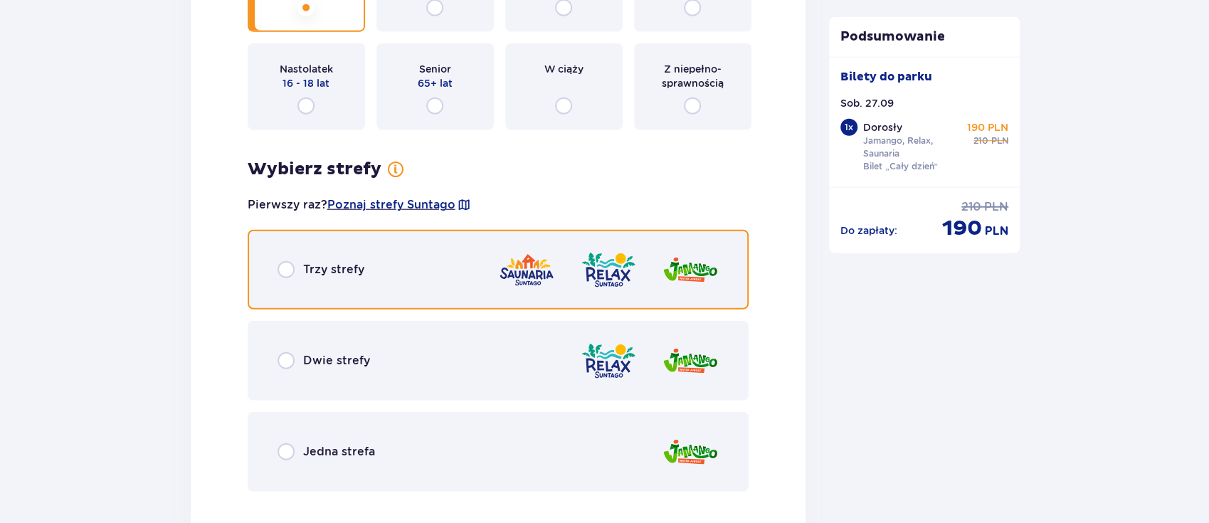
click at [287, 268] on input "radio" at bounding box center [286, 269] width 17 height 17
radio input "true"
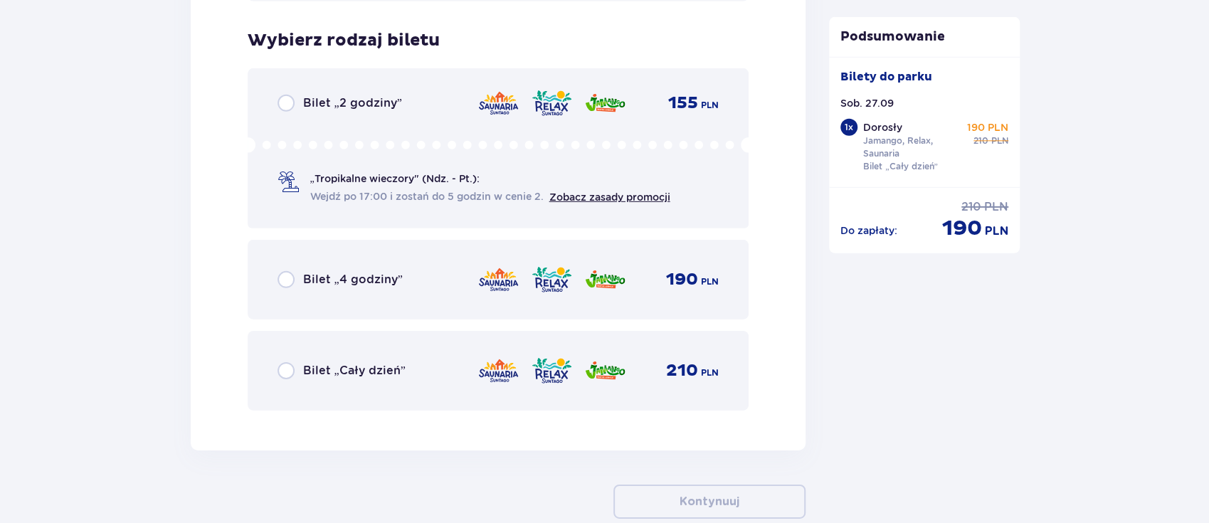
scroll to position [2865, 0]
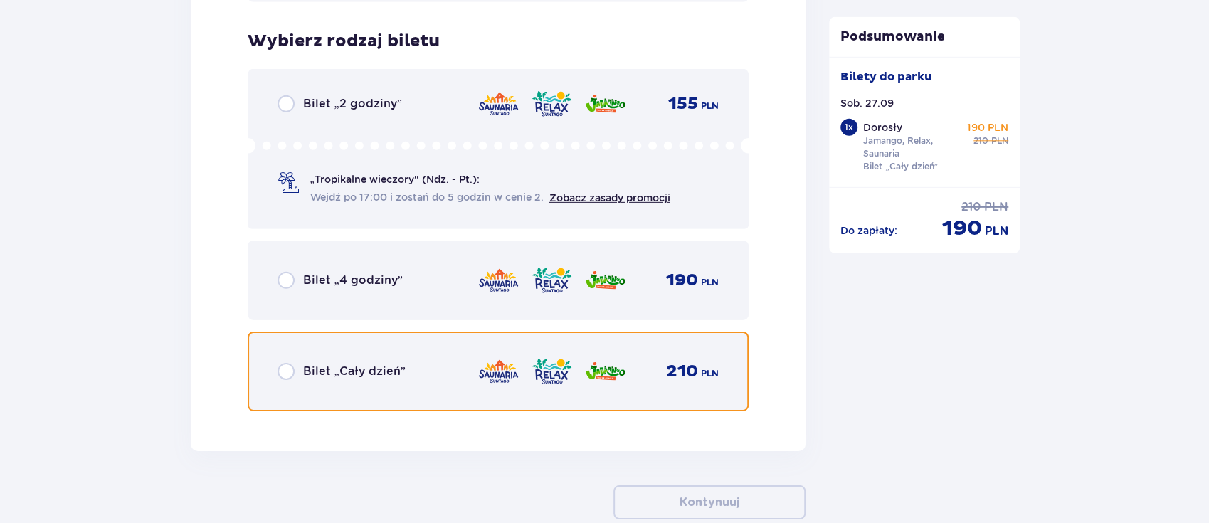
click at [288, 366] on input "radio" at bounding box center [286, 371] width 17 height 17
radio input "true"
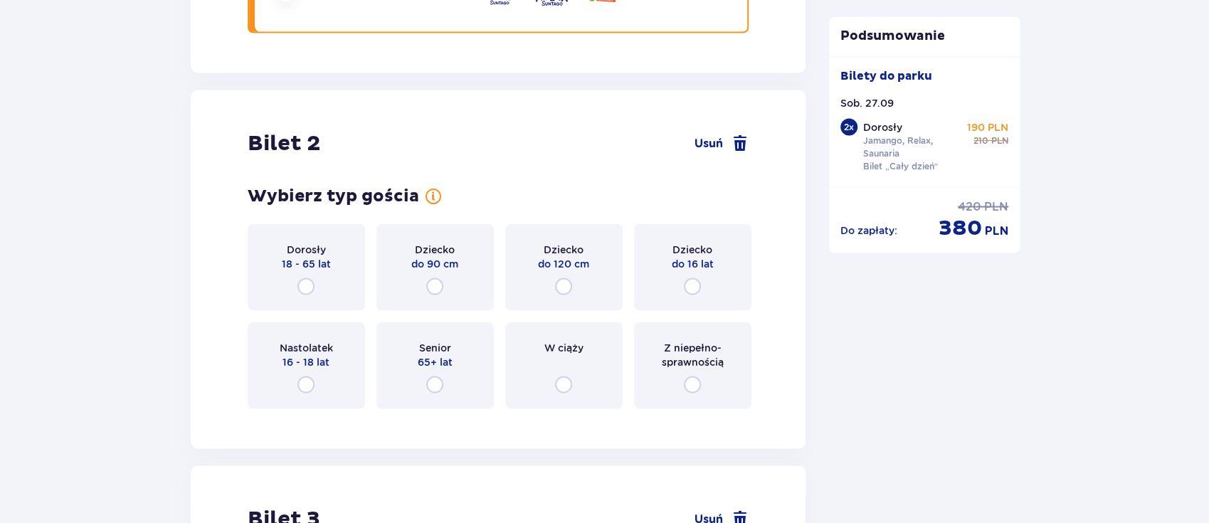
scroll to position [1721, 0]
click at [305, 284] on input "radio" at bounding box center [305, 286] width 17 height 17
radio input "true"
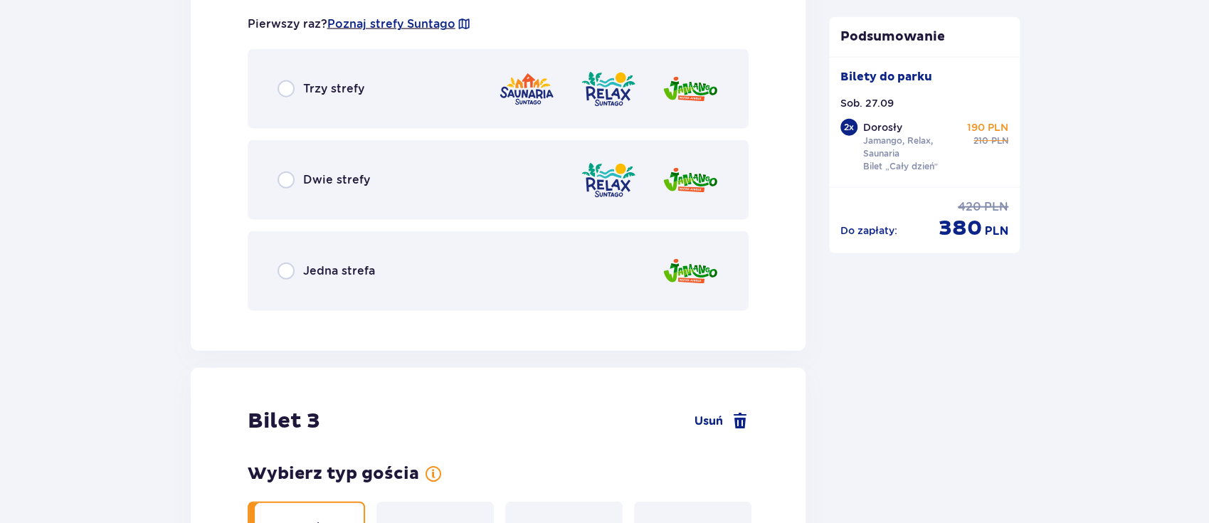
scroll to position [2184, 0]
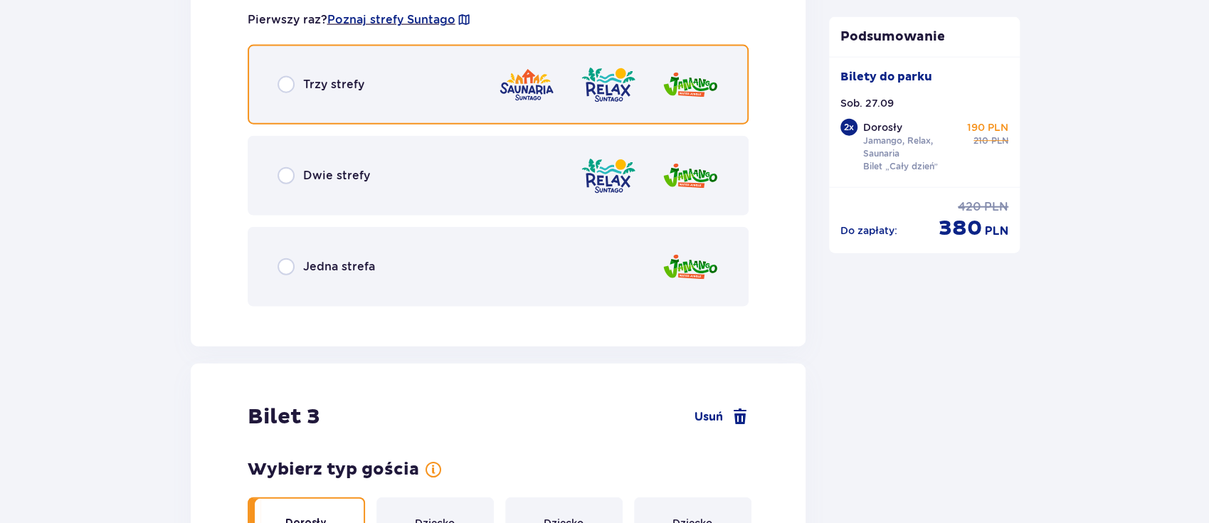
click at [285, 90] on input "radio" at bounding box center [286, 84] width 17 height 17
radio input "true"
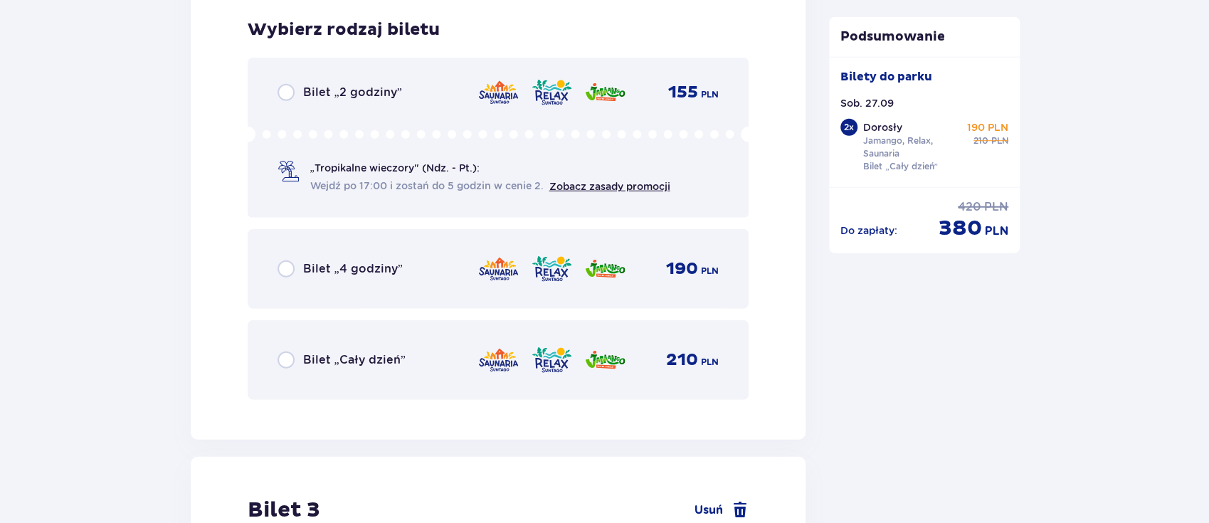
scroll to position [2501, 0]
click at [275, 364] on div "Bilet „Cały dzień” 210 PLN" at bounding box center [499, 359] width 502 height 80
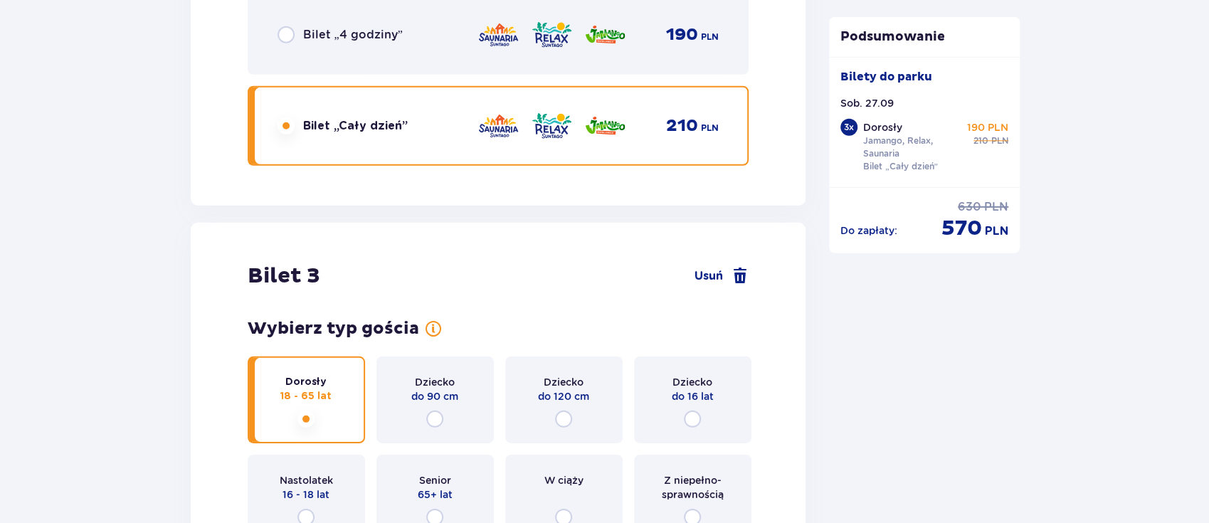
scroll to position [2712, 0]
